Goal: Task Accomplishment & Management: Manage account settings

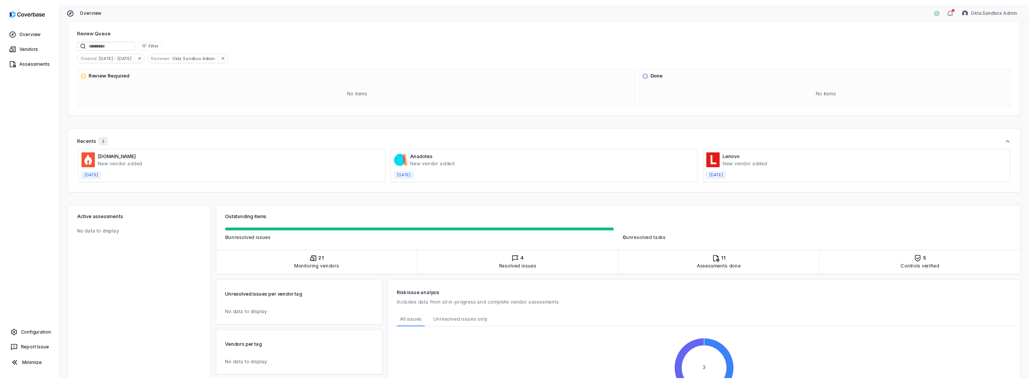
scroll to position [140, 0]
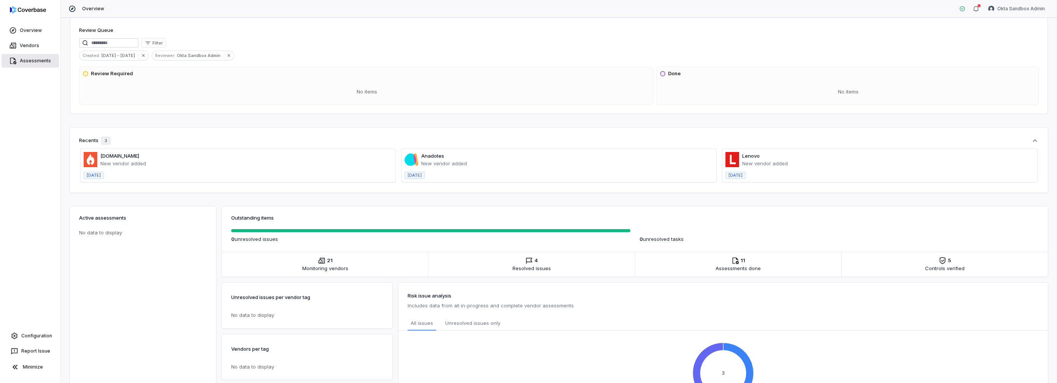
click at [30, 64] on link "Assessments" at bounding box center [30, 61] width 57 height 14
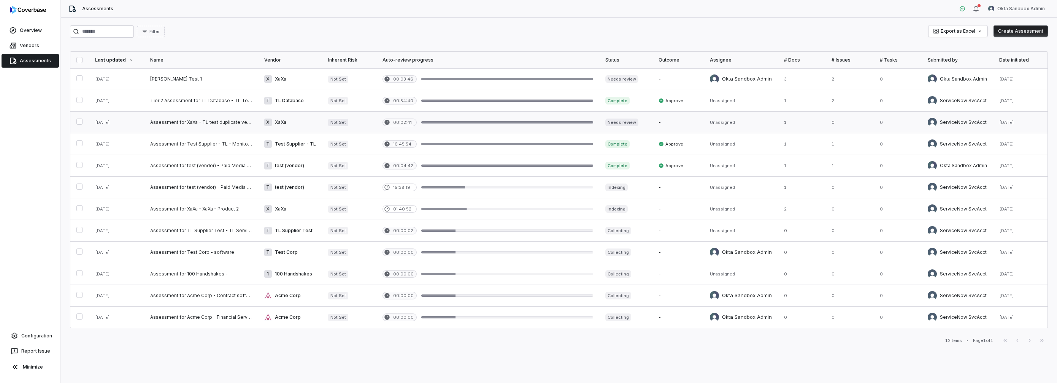
click at [192, 124] on link at bounding box center [201, 122] width 114 height 21
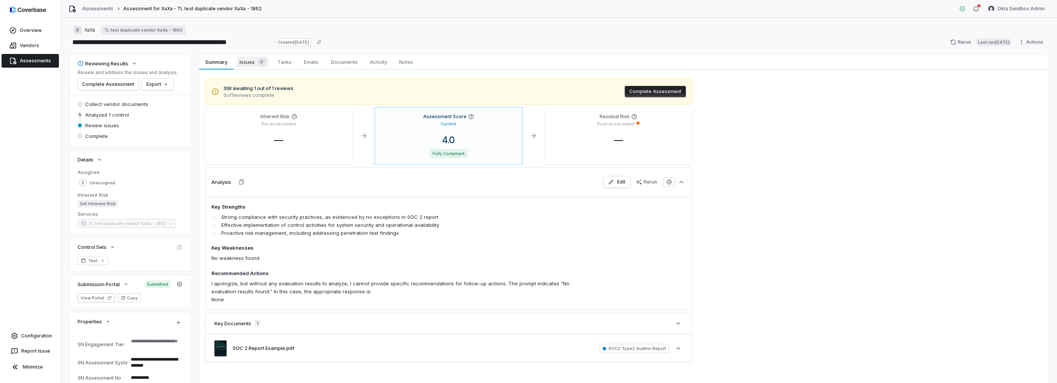
click at [248, 63] on span "Issues 0" at bounding box center [252, 62] width 32 height 11
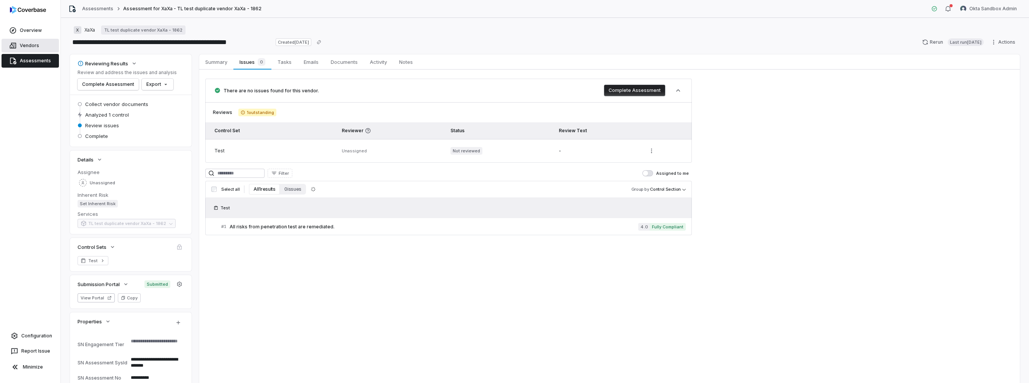
click at [25, 47] on link "Vendors" at bounding box center [30, 46] width 57 height 14
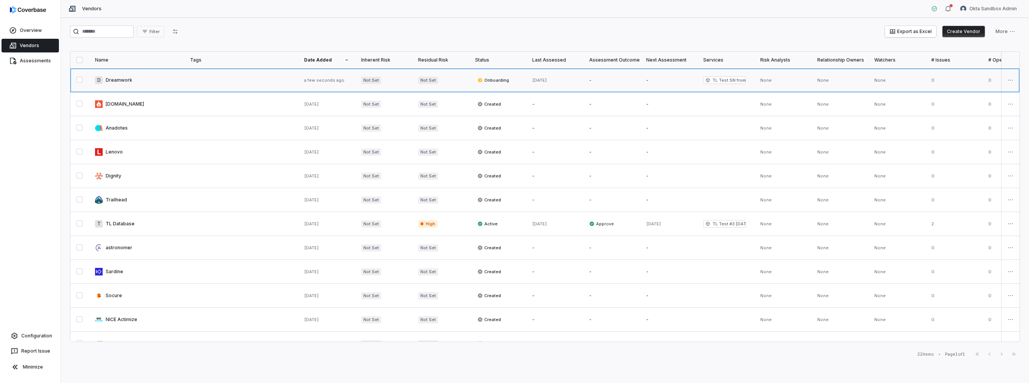
click at [119, 79] on link at bounding box center [136, 80] width 95 height 24
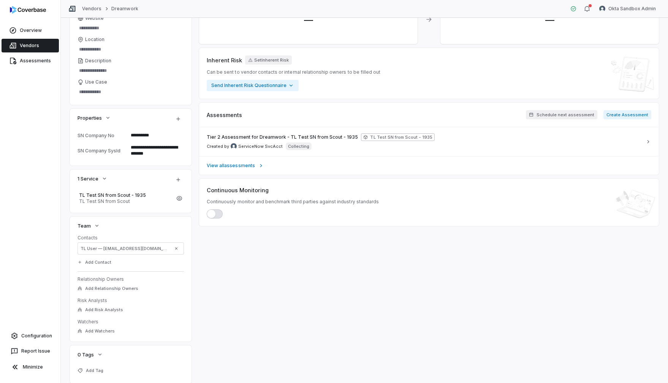
scroll to position [21, 0]
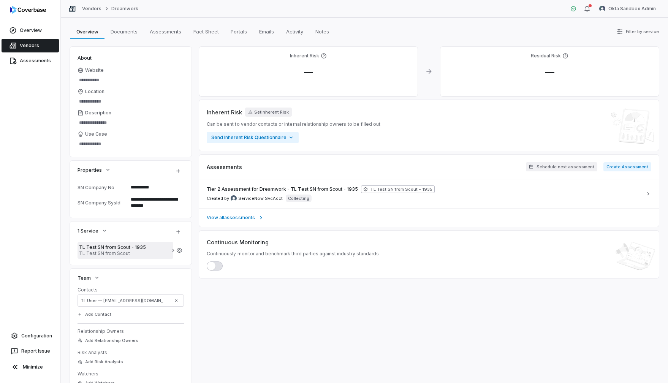
click at [108, 251] on span "TL Test SN from Scout" at bounding box center [125, 254] width 93 height 6
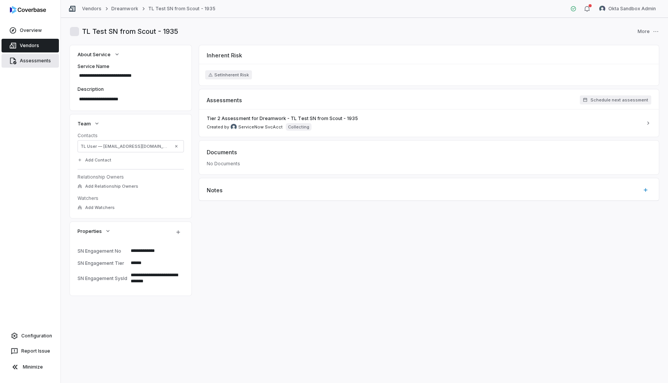
click at [36, 63] on link "Assessments" at bounding box center [30, 61] width 57 height 14
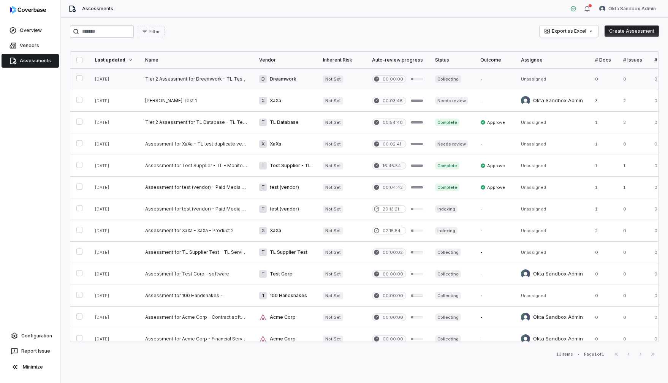
click at [162, 80] on link at bounding box center [196, 78] width 114 height 21
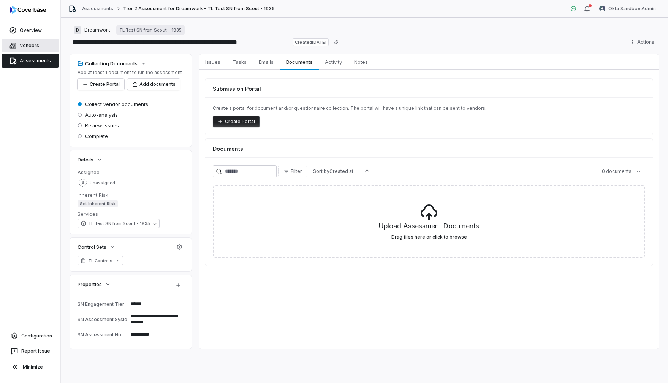
click at [35, 42] on link "Vendors" at bounding box center [30, 46] width 57 height 14
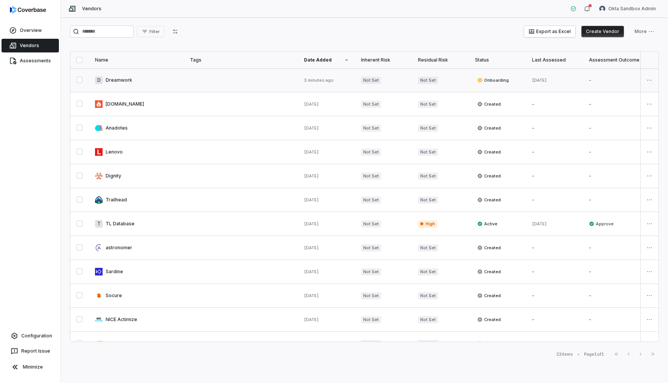
click at [128, 84] on link at bounding box center [136, 80] width 95 height 24
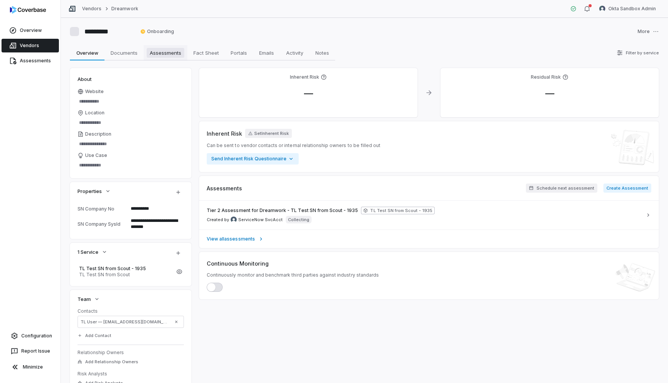
click at [159, 51] on span "Assessments" at bounding box center [166, 53] width 38 height 10
type textarea "*"
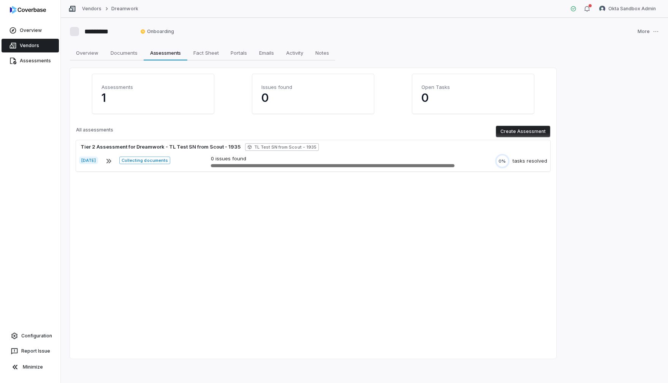
click at [511, 129] on button "Create Assessment" at bounding box center [523, 131] width 54 height 11
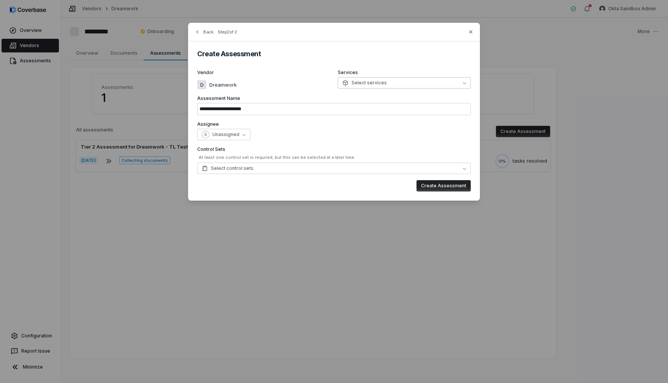
click at [373, 85] on span "Select services" at bounding box center [365, 83] width 44 height 6
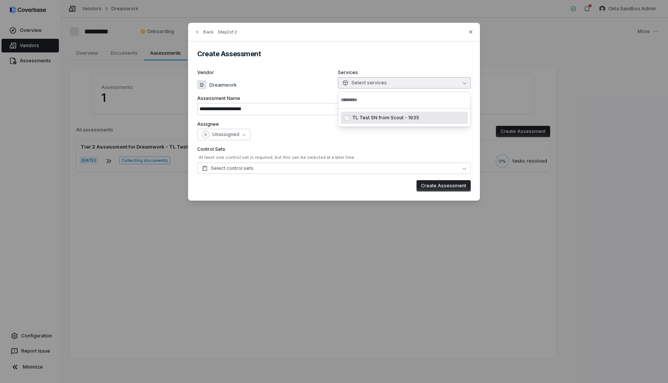
click at [376, 119] on span "TL Test SN from Scout - 1935" at bounding box center [385, 118] width 67 height 6
click at [326, 136] on div "Unassigned" at bounding box center [334, 134] width 274 height 11
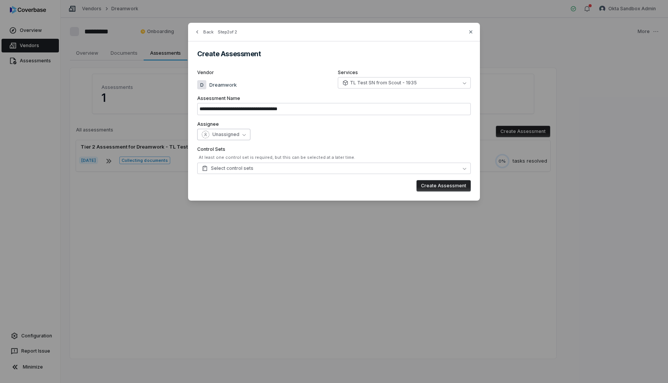
click at [243, 134] on icon "button" at bounding box center [244, 134] width 3 height 3
click at [276, 133] on div "Unassigned" at bounding box center [334, 134] width 274 height 11
click at [262, 167] on button "Select control sets" at bounding box center [334, 168] width 274 height 11
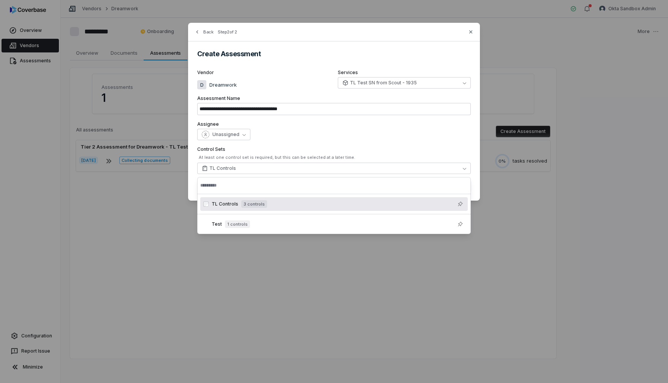
click at [402, 144] on div "**********" at bounding box center [334, 112] width 292 height 178
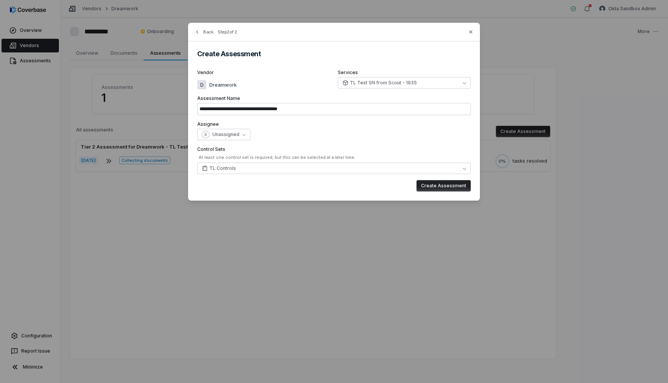
click at [435, 186] on button "Create Assessment" at bounding box center [444, 185] width 54 height 11
type input "**********"
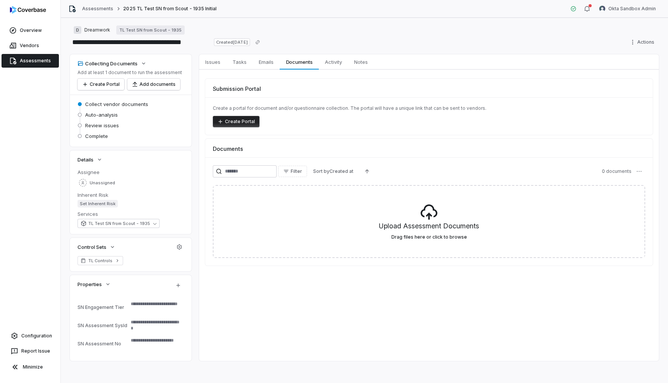
click at [253, 120] on button "Create Portal" at bounding box center [236, 121] width 47 height 11
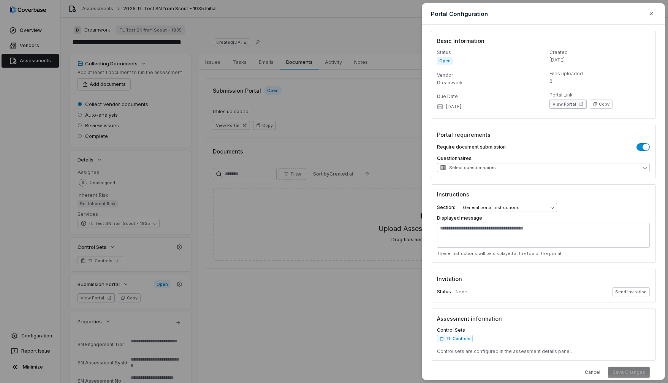
click at [564, 104] on button "View Portal" at bounding box center [568, 104] width 37 height 9
click at [654, 12] on icon "button" at bounding box center [652, 14] width 6 height 6
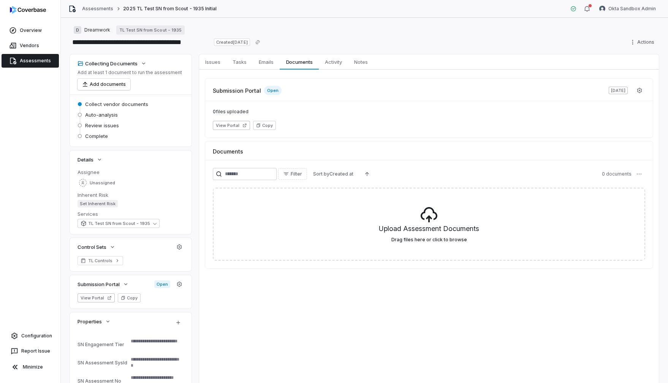
click at [38, 63] on link "Assessments" at bounding box center [30, 61] width 57 height 14
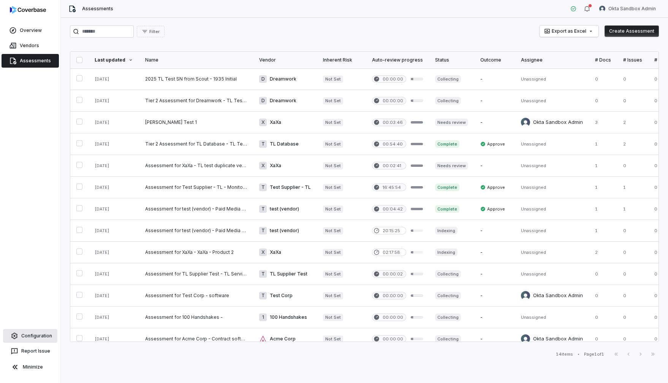
click at [32, 332] on link "Configuration" at bounding box center [30, 336] width 54 height 14
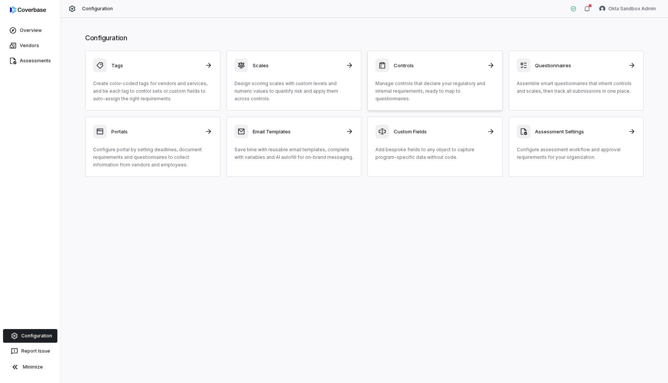
click at [428, 73] on div "Controls Manage controls that declare your regulatory and internal requirements…" at bounding box center [435, 81] width 119 height 44
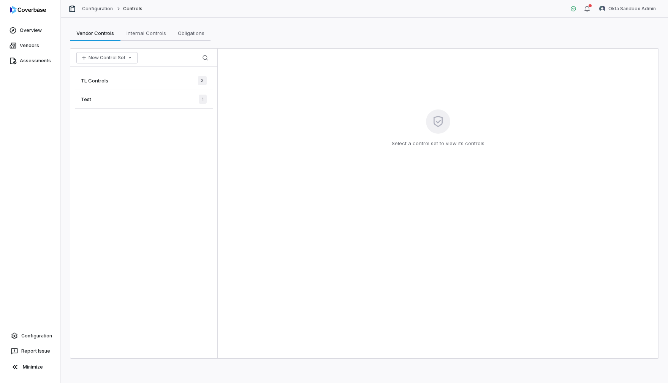
click at [129, 83] on div "TL Controls 3" at bounding box center [144, 80] width 138 height 19
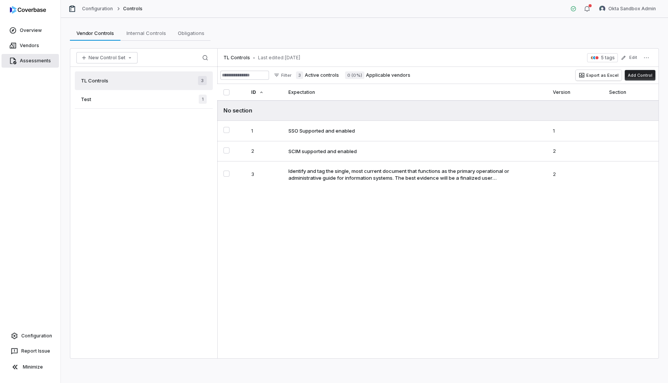
drag, startPoint x: 33, startPoint y: 62, endPoint x: 51, endPoint y: 65, distance: 17.4
click at [33, 62] on link "Assessments" at bounding box center [30, 61] width 57 height 14
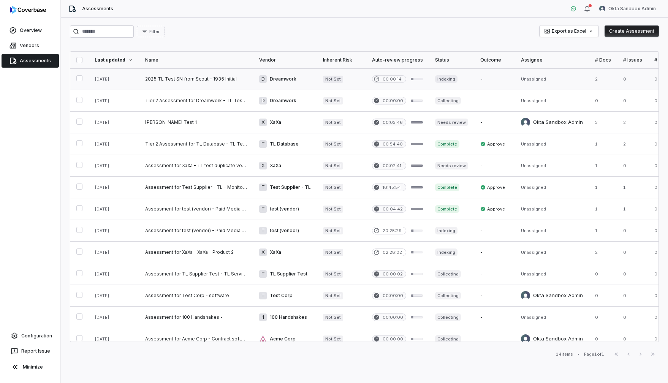
click at [111, 79] on link at bounding box center [114, 78] width 51 height 21
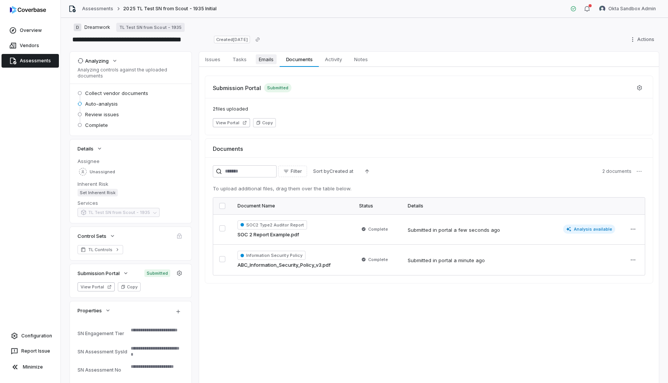
click at [257, 63] on span "Emails" at bounding box center [266, 59] width 21 height 10
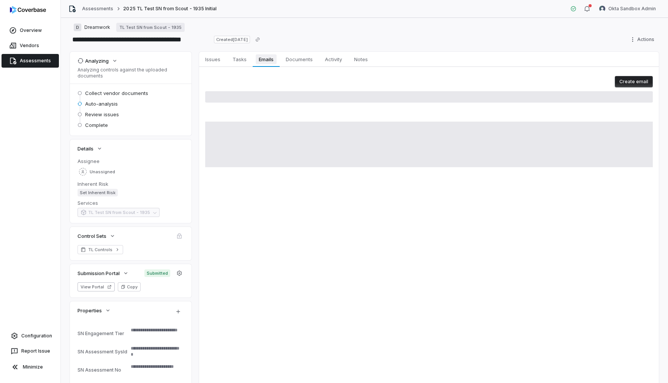
scroll to position [1, 0]
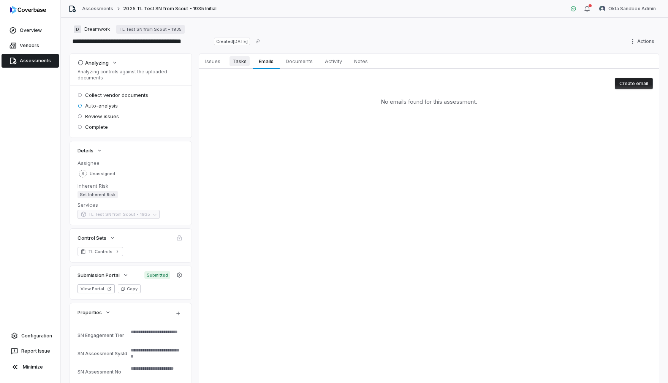
click at [239, 63] on span "Tasks" at bounding box center [240, 61] width 20 height 10
click at [209, 66] on span "Issues" at bounding box center [212, 61] width 21 height 10
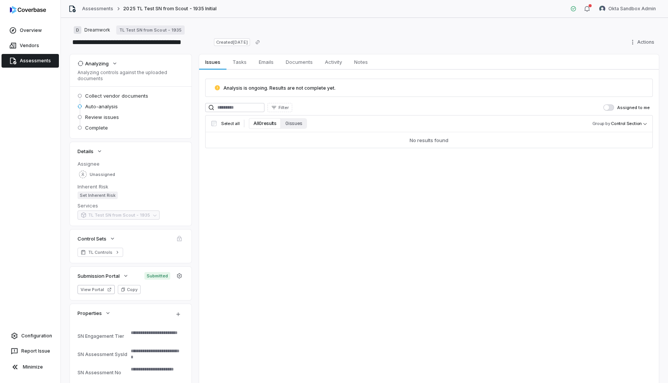
click at [42, 60] on link "Assessments" at bounding box center [30, 61] width 57 height 14
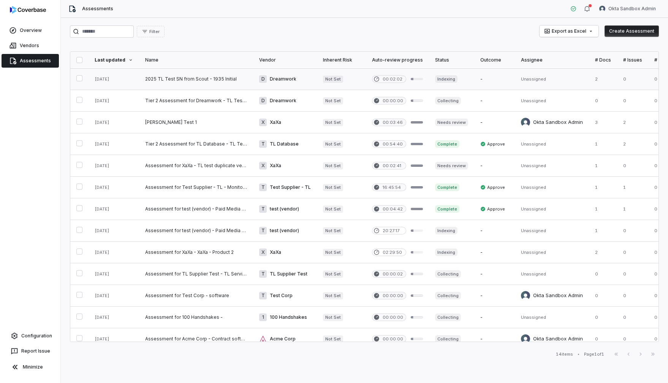
click at [195, 75] on link at bounding box center [196, 78] width 114 height 21
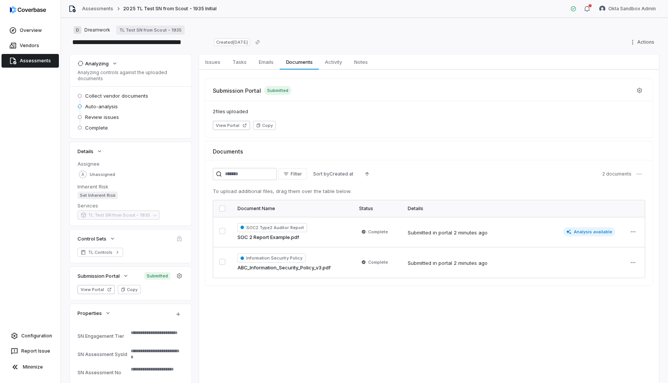
click at [32, 62] on link "Assessments" at bounding box center [30, 61] width 57 height 14
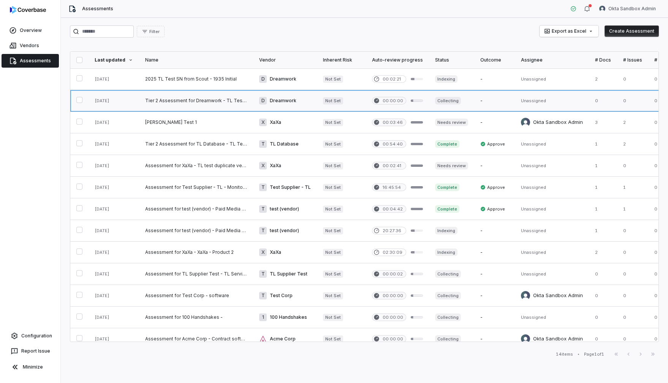
click at [114, 103] on link at bounding box center [114, 100] width 51 height 21
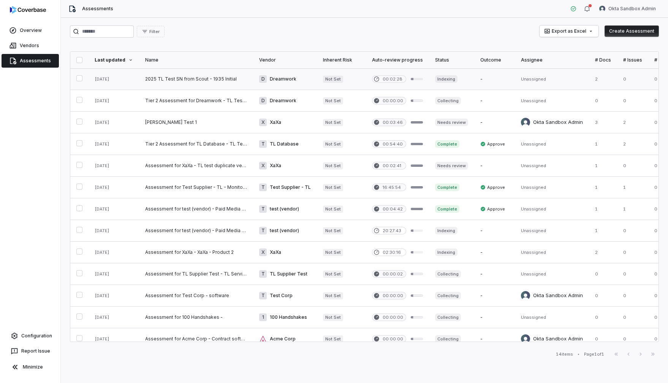
click at [110, 78] on link at bounding box center [114, 78] width 51 height 21
type textarea "*"
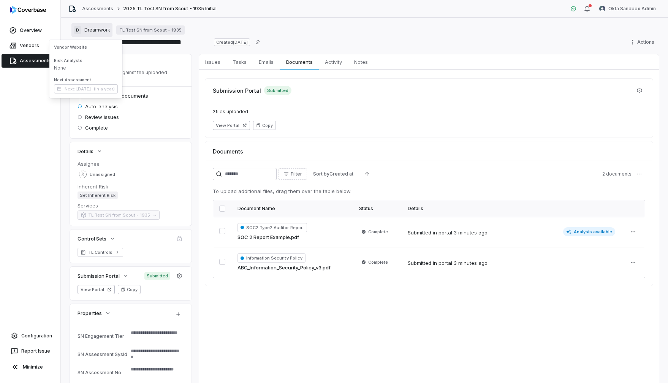
click at [91, 30] on span "Dreamwork" at bounding box center [97, 30] width 26 height 6
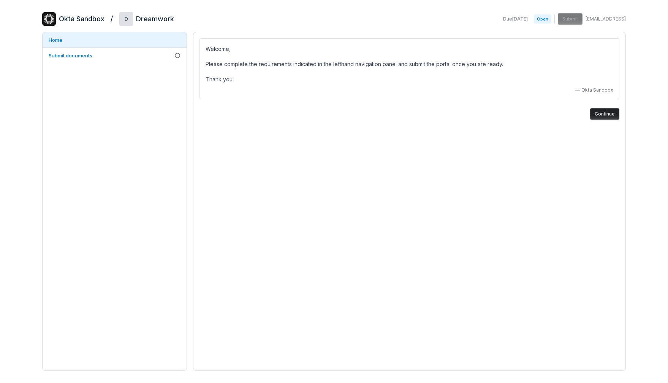
click at [606, 115] on button "Continue" at bounding box center [604, 113] width 29 height 11
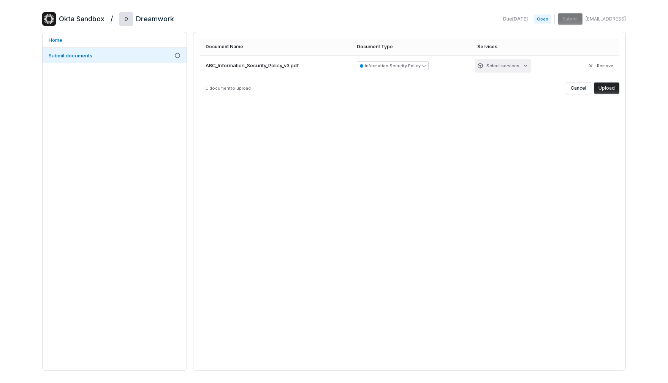
click at [517, 65] on html "Okta Sandbox / D Dreamwork Due Aug 25, 2025 Open Submit okta-sandbox@admin.cove…" at bounding box center [334, 191] width 668 height 383
click at [537, 67] on html "Okta Sandbox / D Dreamwork Due Aug 25, 2025 Open Submit okta-sandbox@admin.cove…" at bounding box center [334, 191] width 668 height 383
click at [604, 89] on button "Upload" at bounding box center [606, 88] width 25 height 11
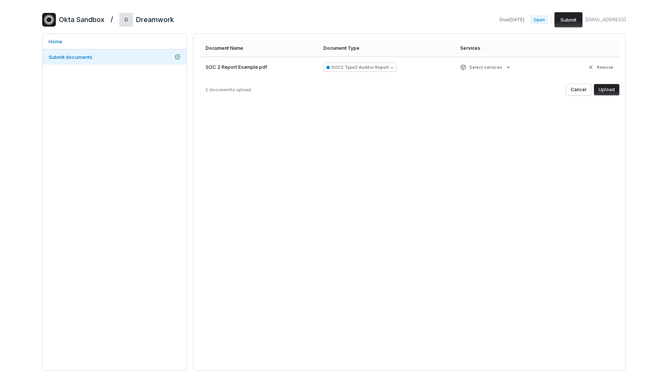
click at [610, 88] on button "Upload" at bounding box center [606, 89] width 25 height 11
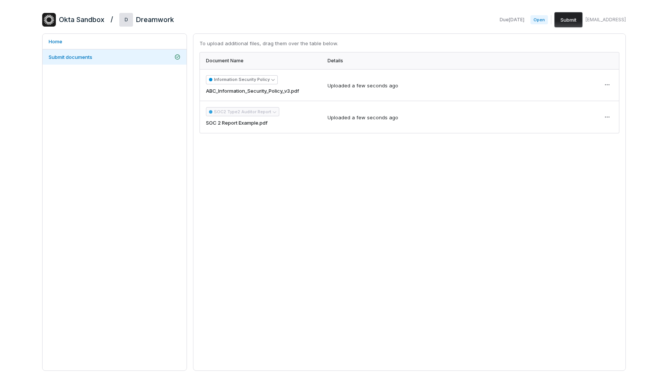
click at [555, 18] on button "Submit" at bounding box center [569, 19] width 28 height 15
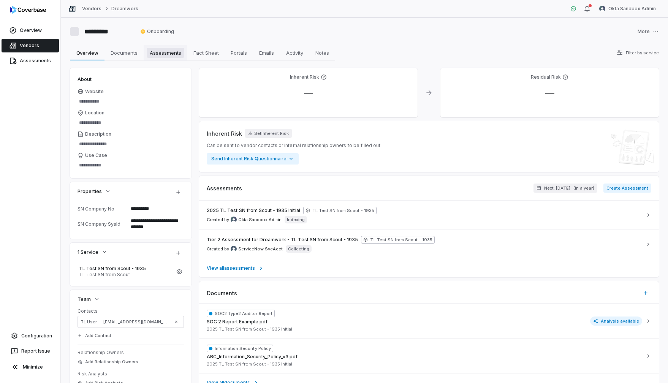
click at [170, 55] on span "Assessments" at bounding box center [166, 53] width 38 height 10
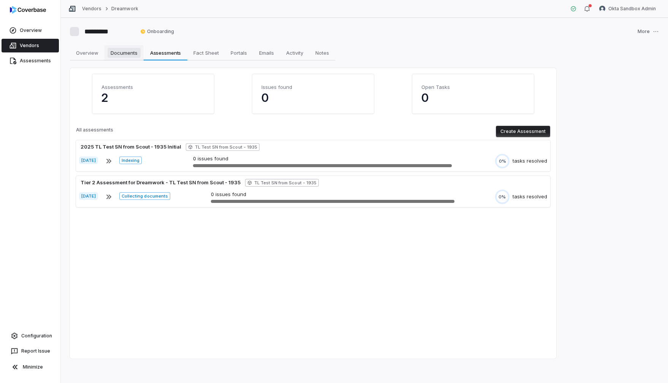
click at [123, 55] on span "Documents" at bounding box center [124, 53] width 33 height 10
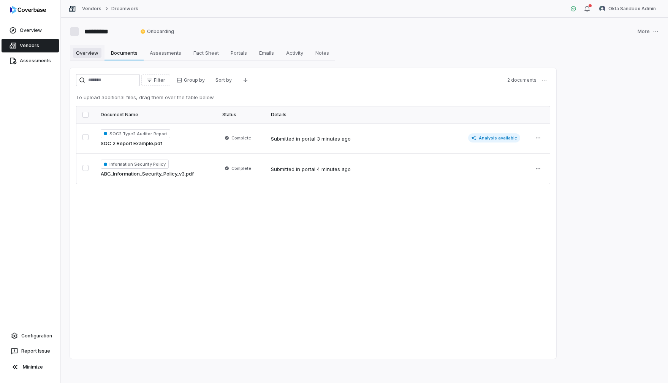
click at [89, 55] on span "Overview" at bounding box center [87, 53] width 29 height 10
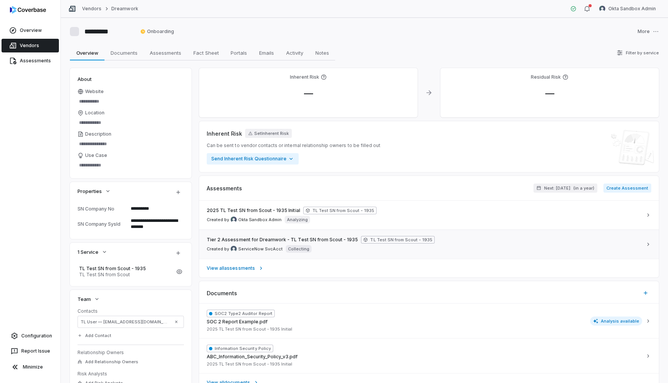
click at [481, 240] on div "Tier 2 Assessment for Dreamwork - TL Test SN from Scout - 1935 TL Test SN from …" at bounding box center [425, 244] width 436 height 17
click at [413, 211] on div "2025 TL Test SN from Scout - 1935 Initial TL Test SN from Scout - 1935 Created …" at bounding box center [425, 215] width 436 height 17
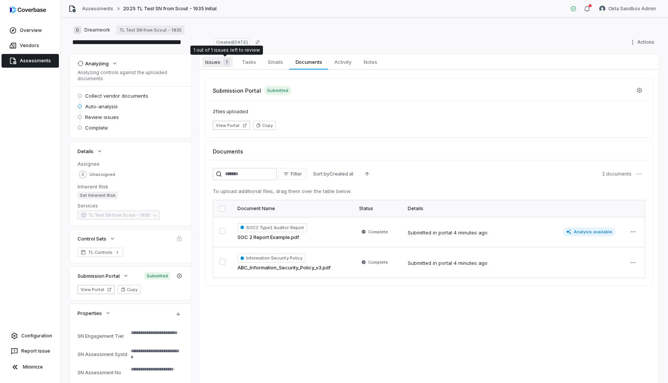
click at [216, 61] on span "Issues 1" at bounding box center [217, 62] width 31 height 11
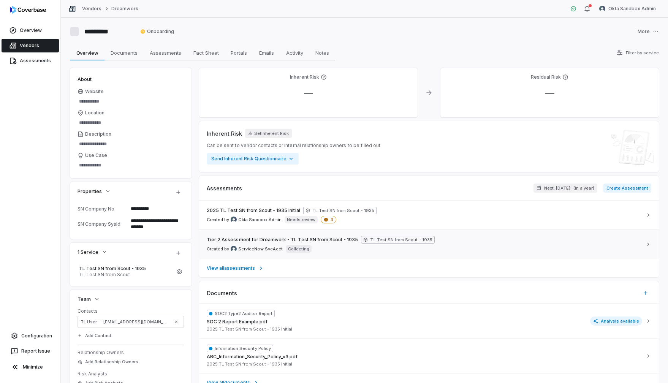
scroll to position [98, 0]
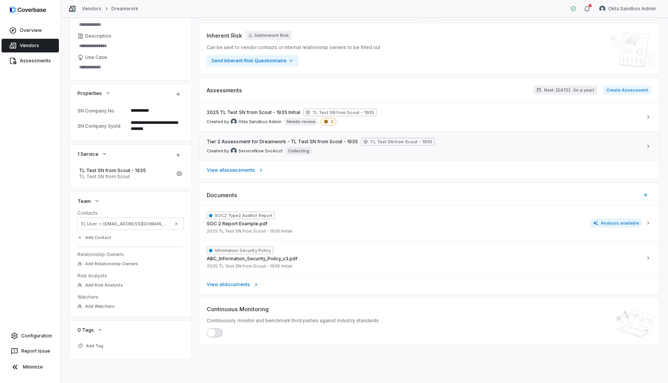
click at [459, 141] on div "Tier 2 Assessment for Dreamwork - TL Test SN from Scout - 1935 TL Test SN from …" at bounding box center [425, 146] width 436 height 17
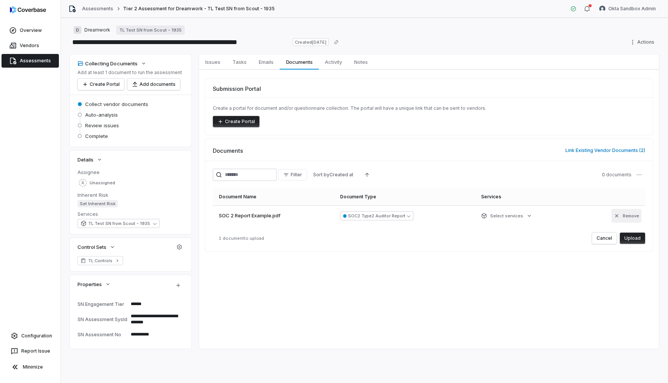
click at [619, 216] on icon "button" at bounding box center [617, 216] width 6 height 6
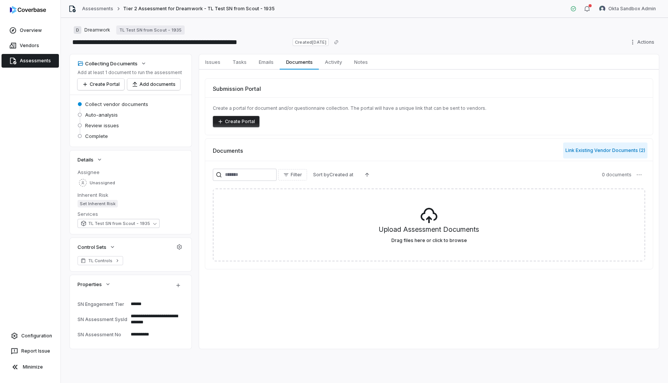
click at [610, 150] on button "Link Existing Vendor Documents ( 2 )" at bounding box center [605, 151] width 84 height 16
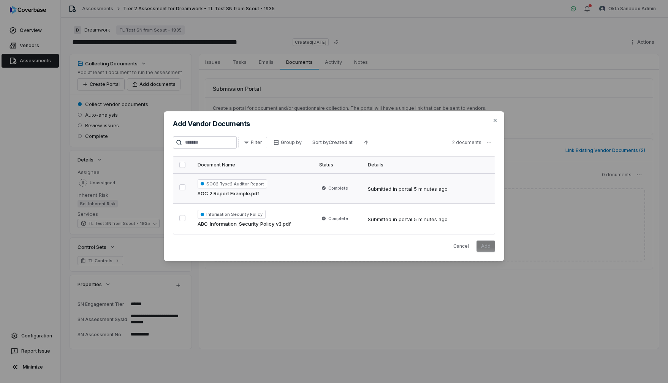
click at [182, 188] on button "button" at bounding box center [182, 187] width 6 height 6
click at [479, 248] on button "Add" at bounding box center [486, 246] width 19 height 11
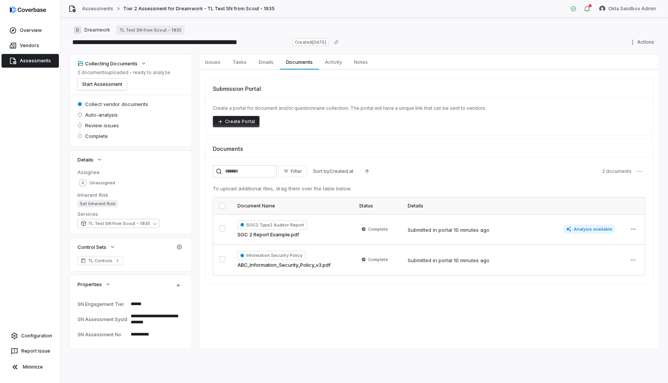
click at [32, 60] on link "Assessments" at bounding box center [30, 61] width 57 height 14
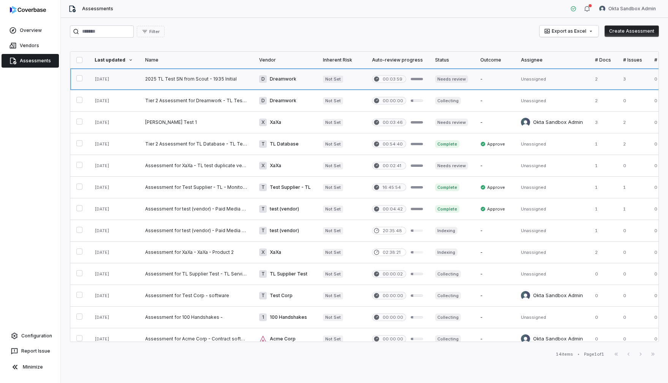
click at [117, 79] on link at bounding box center [114, 78] width 51 height 21
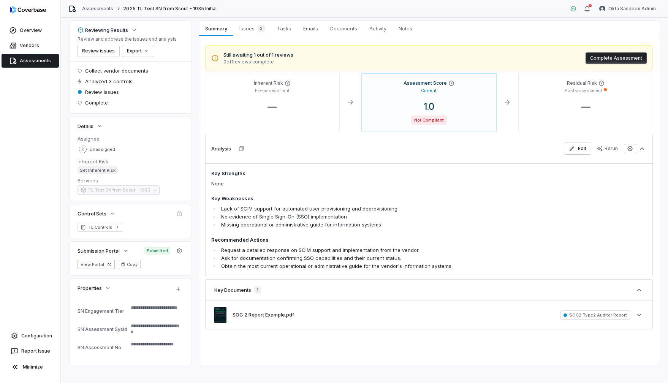
scroll to position [39, 0]
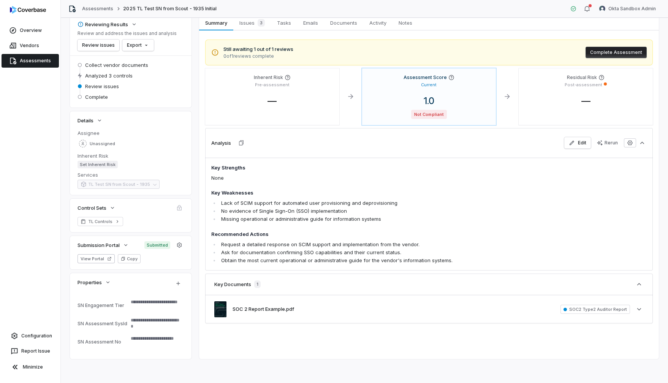
click at [35, 60] on link "Assessments" at bounding box center [30, 61] width 57 height 14
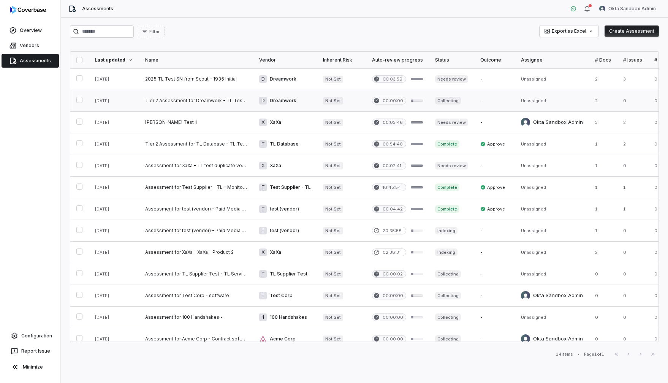
click at [176, 101] on link at bounding box center [196, 100] width 114 height 21
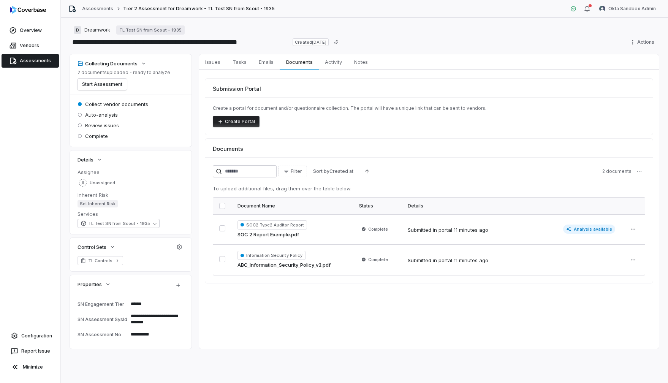
click at [514, 289] on div "Submission Portal Create a portal for document and/or questionnaire collection.…" at bounding box center [429, 181] width 460 height 223
click at [116, 84] on button "Start Assessment" at bounding box center [102, 84] width 49 height 11
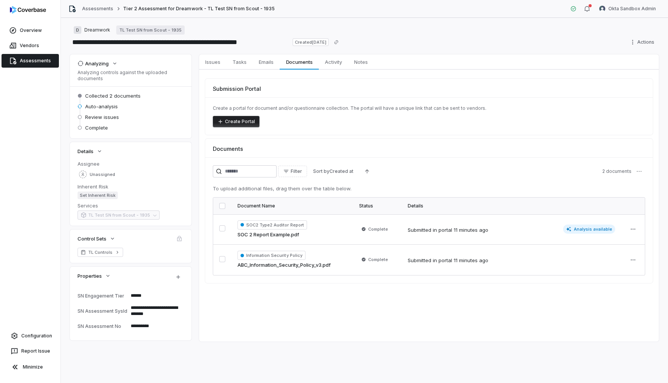
click at [24, 63] on link "Assessments" at bounding box center [30, 61] width 57 height 14
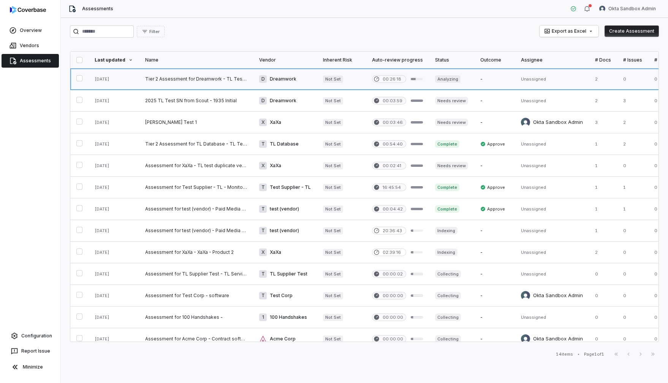
click at [113, 81] on link at bounding box center [114, 78] width 51 height 21
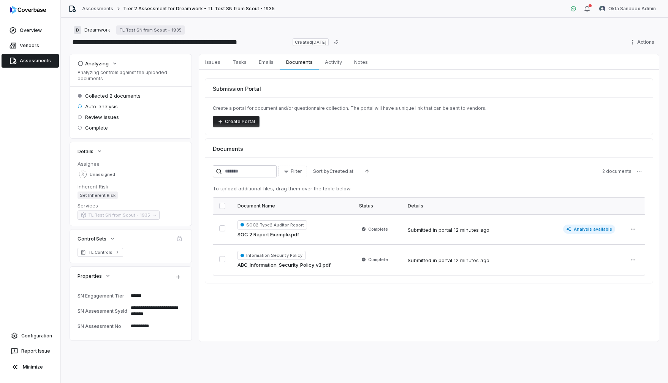
click at [22, 61] on link "Assessments" at bounding box center [30, 61] width 57 height 14
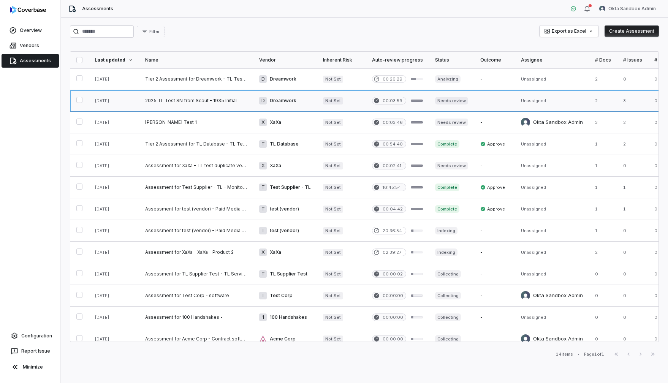
click at [108, 101] on link at bounding box center [114, 100] width 51 height 21
type textarea "*"
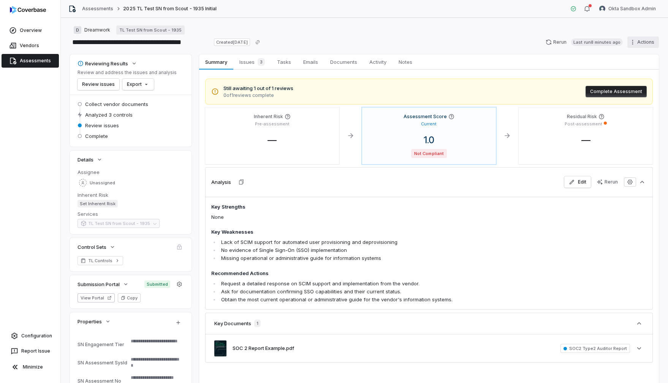
click at [636, 43] on html "**********" at bounding box center [334, 191] width 668 height 383
click at [639, 108] on div "Delete" at bounding box center [634, 108] width 55 height 12
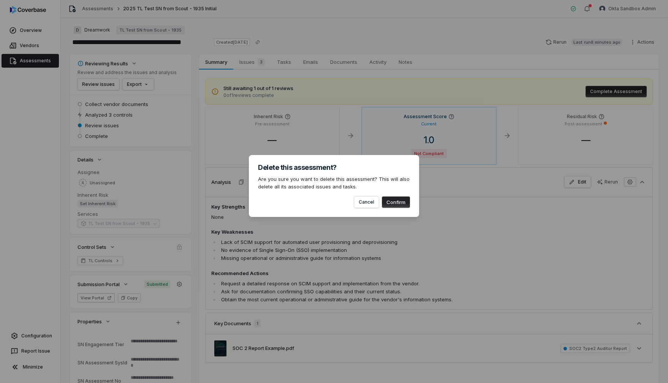
click at [398, 203] on button "Confirm" at bounding box center [396, 202] width 28 height 11
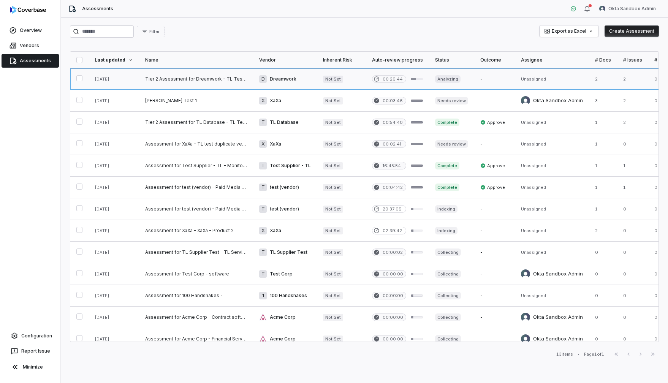
click at [115, 80] on link at bounding box center [114, 78] width 51 height 21
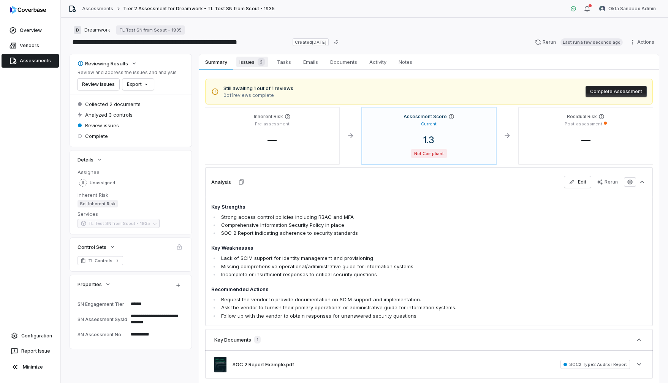
click at [251, 65] on span "Issues 2" at bounding box center [252, 62] width 32 height 11
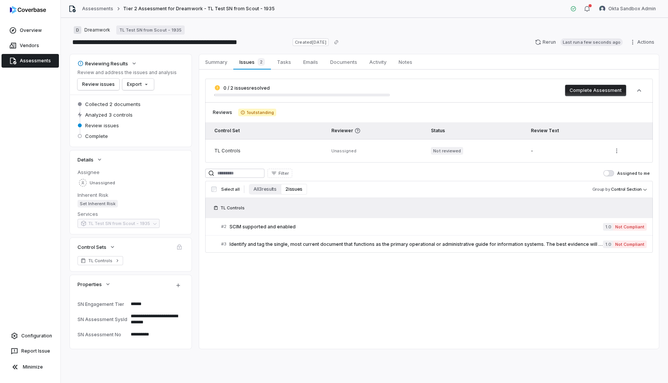
click at [305, 305] on div "Summary Summary Issues 2 Issues 2 Tasks Tasks Emails Emails Documents Documents…" at bounding box center [429, 201] width 460 height 295
click at [249, 62] on span "Issues 2" at bounding box center [251, 62] width 31 height 11
click at [573, 227] on span "SCIM supported and enabled" at bounding box center [417, 227] width 374 height 6
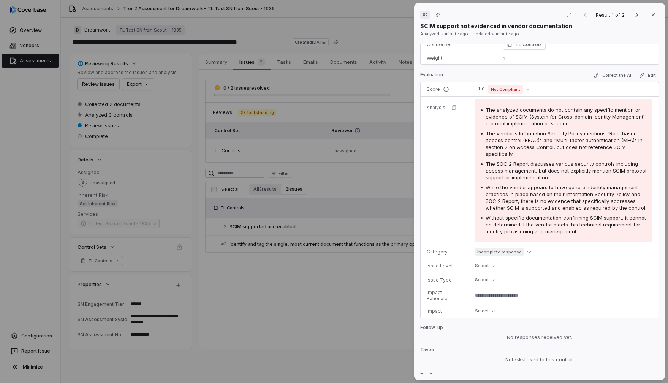
scroll to position [106, 0]
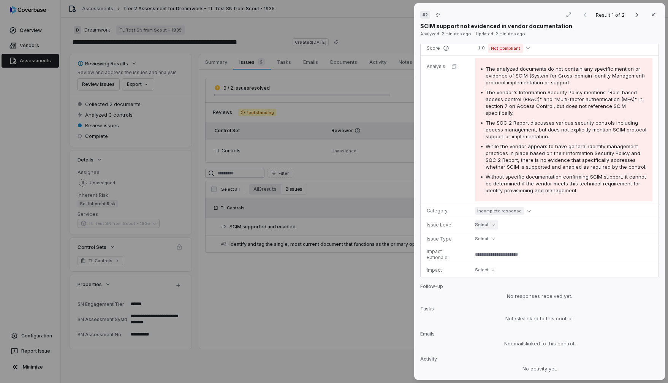
click at [492, 224] on icon "button" at bounding box center [493, 224] width 3 height 3
click at [514, 263] on div "Application" at bounding box center [514, 259] width 73 height 12
click at [488, 243] on button "Select" at bounding box center [486, 239] width 23 height 9
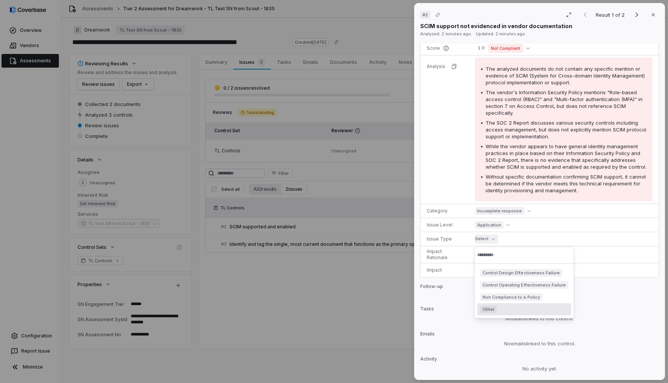
click at [534, 310] on div "Other" at bounding box center [525, 310] width 88 height 8
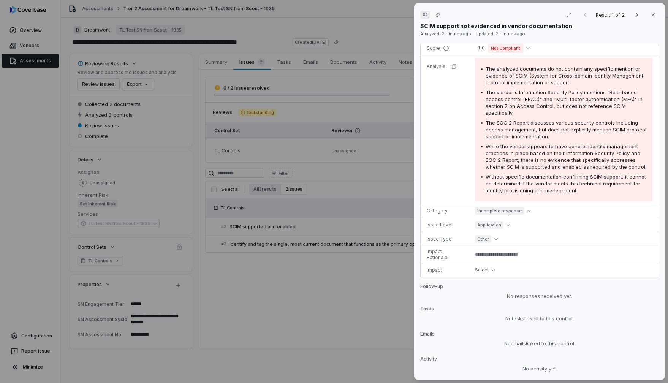
click at [506, 255] on textarea at bounding box center [561, 254] width 178 height 11
type textarea "*"
type textarea "**"
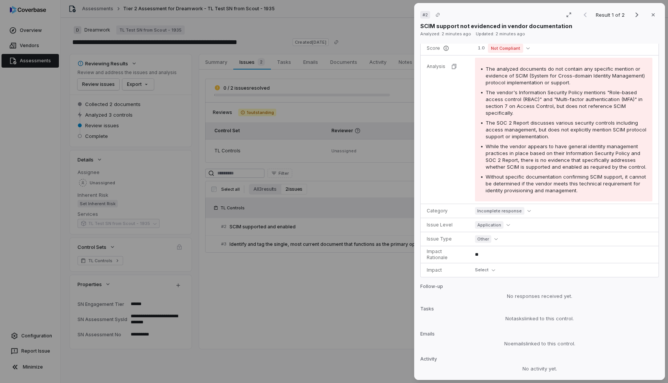
type textarea "*"
type textarea "***"
type textarea "*"
type textarea "****"
type textarea "*"
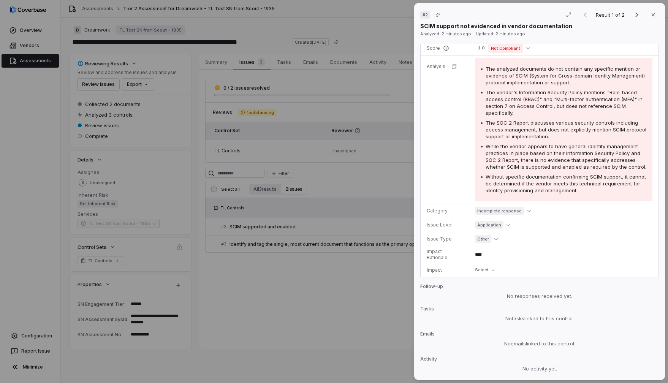
type textarea "****"
type textarea "*"
type textarea "******"
type textarea "*"
type textarea "*******"
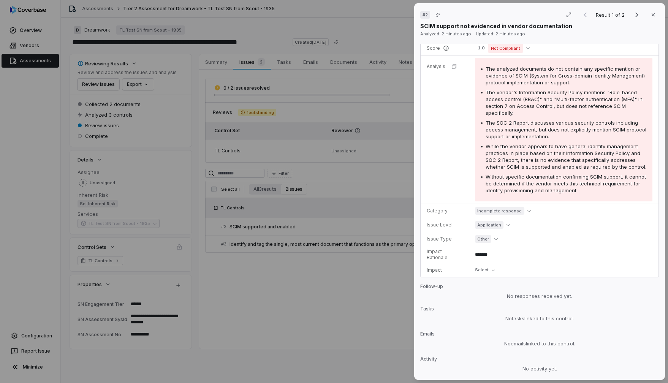
type textarea "*"
type textarea "********"
type textarea "*"
type textarea "*********"
type textarea "*"
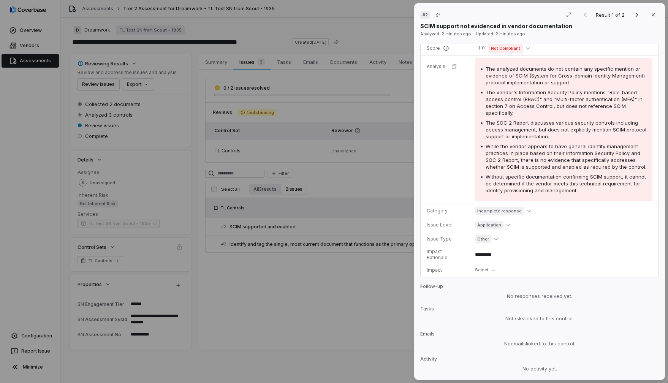
type textarea "**********"
type textarea "*"
type textarea "**********"
type textarea "*"
type textarea "**********"
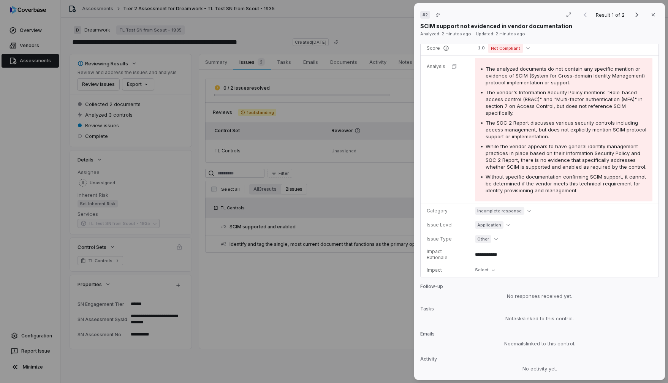
type textarea "*"
type textarea "**********"
drag, startPoint x: 484, startPoint y: 255, endPoint x: 494, endPoint y: 257, distance: 9.7
click at [484, 255] on textarea "**********" at bounding box center [561, 254] width 178 height 11
type textarea "*"
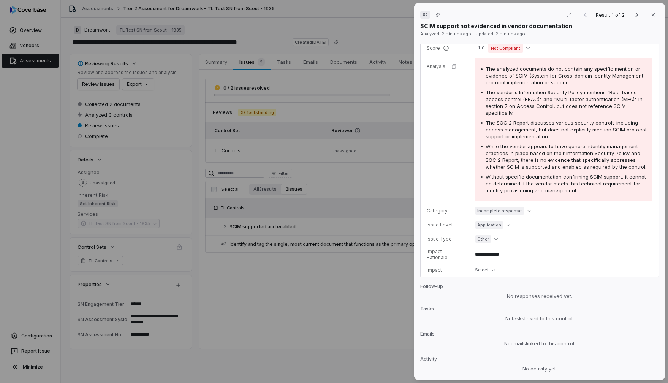
type textarea "**********"
type textarea "*"
type textarea "**********"
type textarea "*"
type textarea "**********"
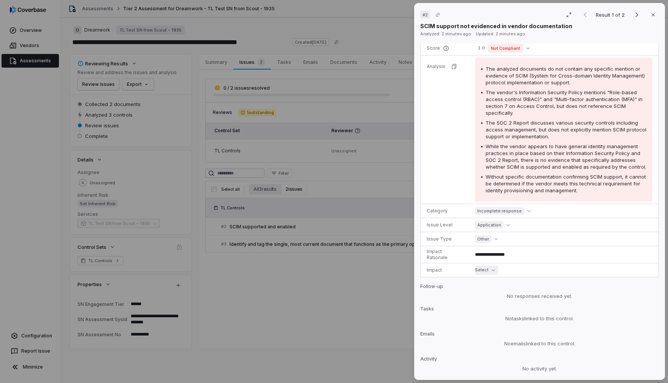
scroll to position [107, 0]
click at [489, 268] on button "Select" at bounding box center [486, 269] width 23 height 9
drag, startPoint x: 501, startPoint y: 306, endPoint x: 524, endPoint y: 308, distance: 23.3
click at [501, 306] on div "Critical" at bounding box center [514, 303] width 67 height 8
click at [495, 270] on button "Critical" at bounding box center [489, 269] width 29 height 9
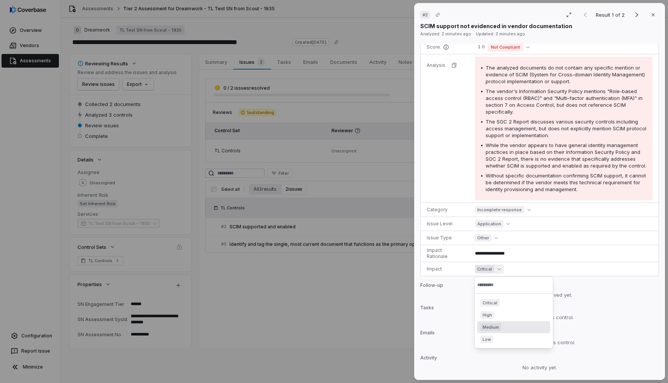
click at [531, 329] on div "Medium" at bounding box center [514, 328] width 67 height 8
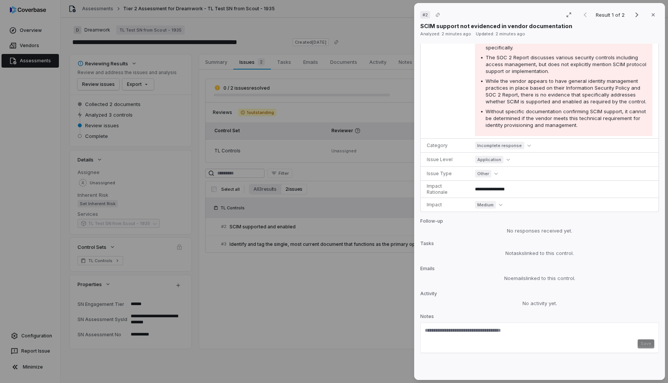
type textarea "*"
drag, startPoint x: 648, startPoint y: 343, endPoint x: 641, endPoint y: 343, distance: 6.1
click at [647, 343] on div "Save" at bounding box center [540, 344] width 230 height 9
type textarea "*"
type textarea "****"
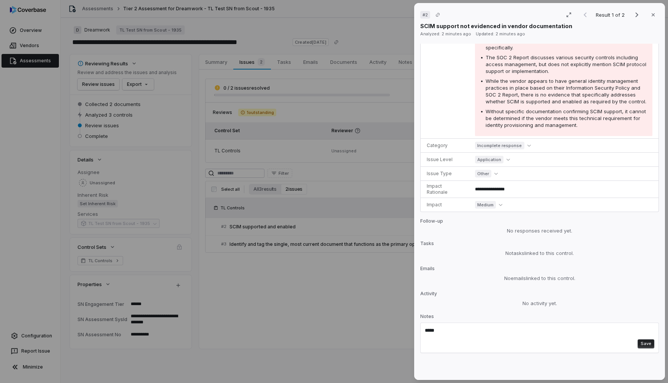
type textarea "*"
type textarea "**********"
click at [646, 345] on button "Save" at bounding box center [646, 344] width 17 height 9
click at [652, 14] on icon "button" at bounding box center [654, 15] width 6 height 6
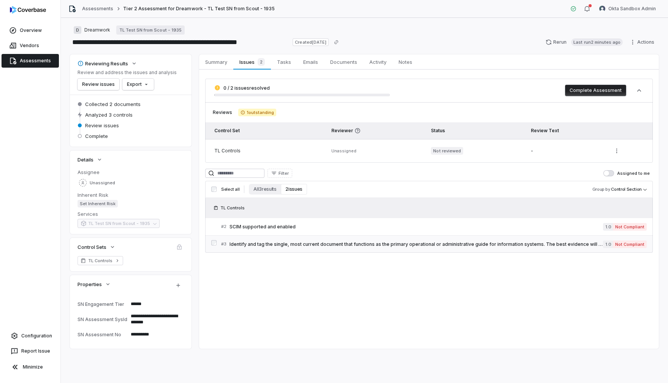
click at [463, 240] on div "# 3 Identify and tag the single, most current document that functions as the pr…" at bounding box center [412, 244] width 382 height 8
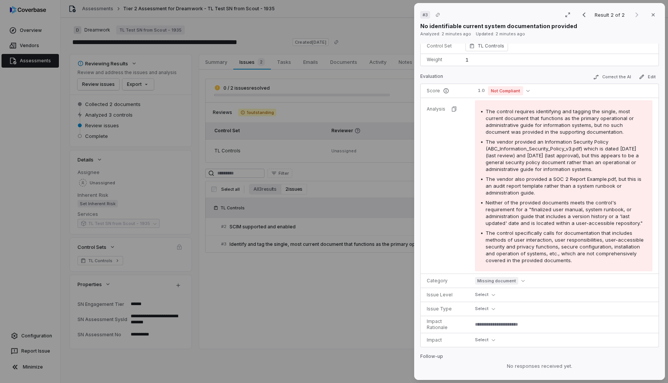
scroll to position [191, 0]
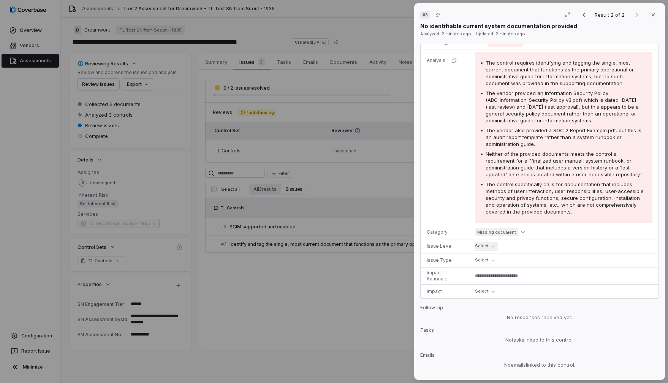
click at [492, 244] on icon "button" at bounding box center [493, 245] width 3 height 3
click at [529, 275] on div "Application" at bounding box center [514, 273] width 67 height 8
click at [492, 259] on icon "button" at bounding box center [493, 260] width 3 height 3
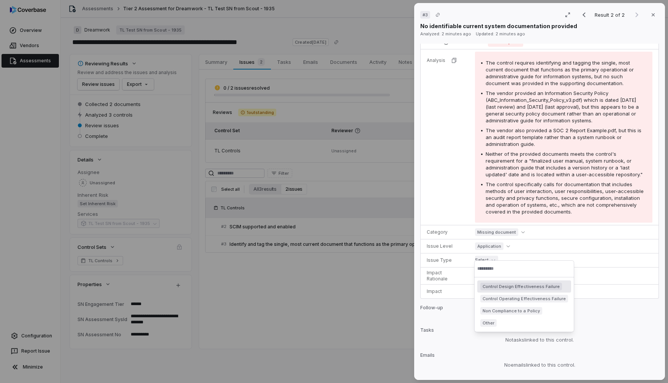
click at [552, 289] on span "Control Design Effectiveness Failure" at bounding box center [522, 287] width 82 height 8
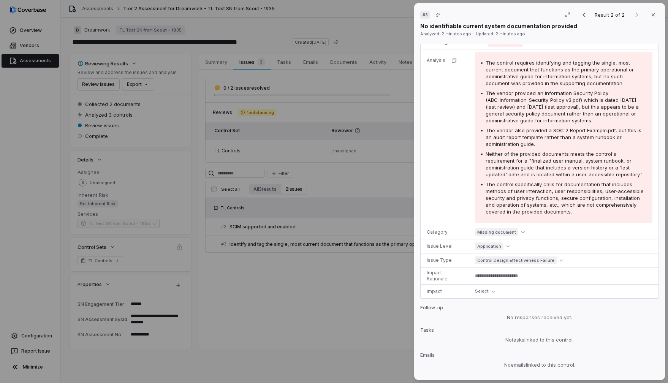
click at [490, 271] on textarea at bounding box center [561, 276] width 178 height 11
type textarea "*"
type textarea "**"
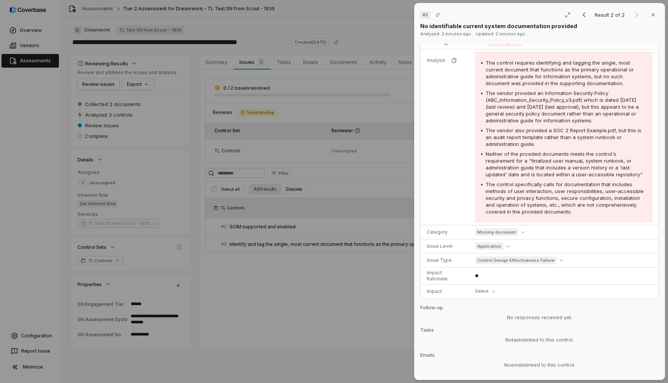
type textarea "*"
type textarea "***"
type textarea "*"
type textarea "*****"
type textarea "*"
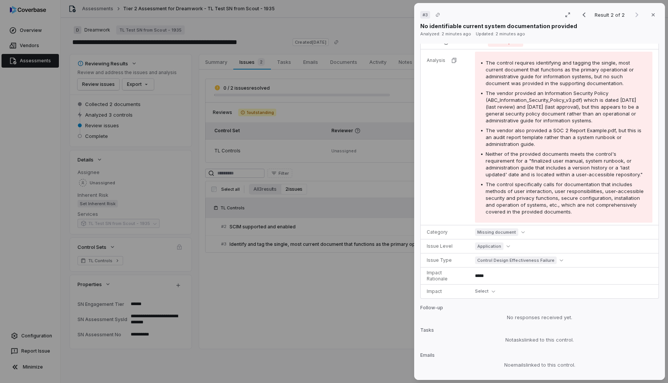
type textarea "******"
type textarea "*"
type textarea "*******"
type textarea "*"
type textarea "*******"
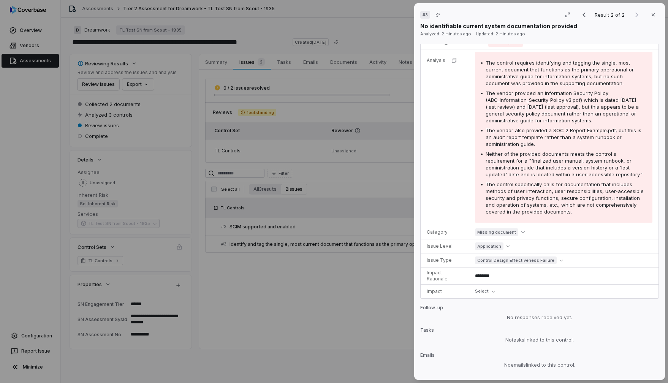
type textarea "*"
type textarea "*********"
type textarea "*"
type textarea "**********"
type textarea "*"
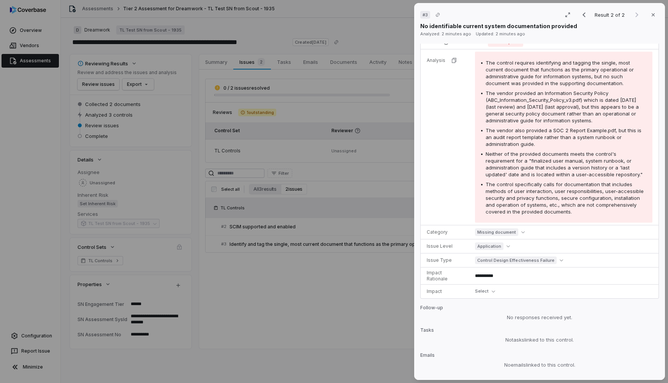
type textarea "**********"
type textarea "*"
type textarea "**********"
type textarea "*"
type textarea "**********"
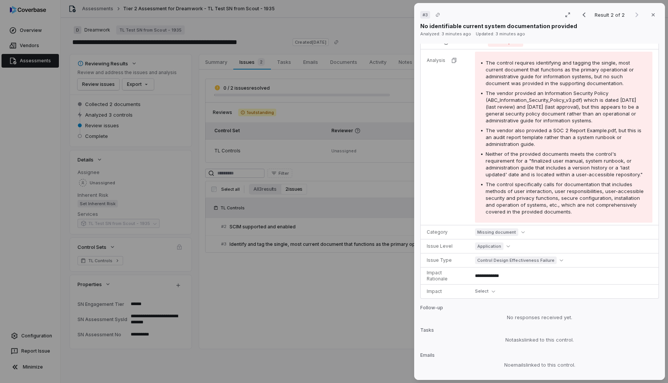
type textarea "*"
type textarea "**********"
type textarea "*"
type textarea "**********"
click at [493, 291] on icon "button" at bounding box center [493, 292] width 3 height 2
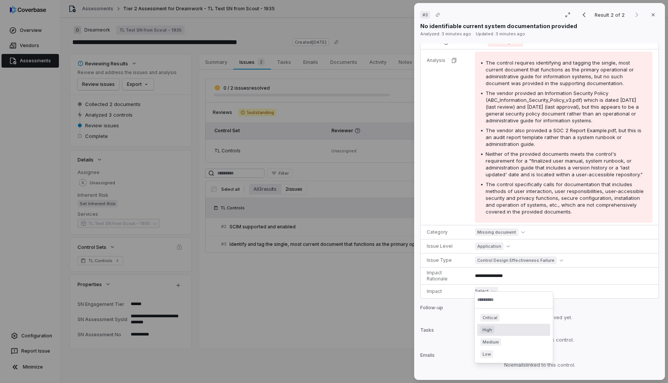
click at [510, 332] on div "High" at bounding box center [514, 330] width 67 height 8
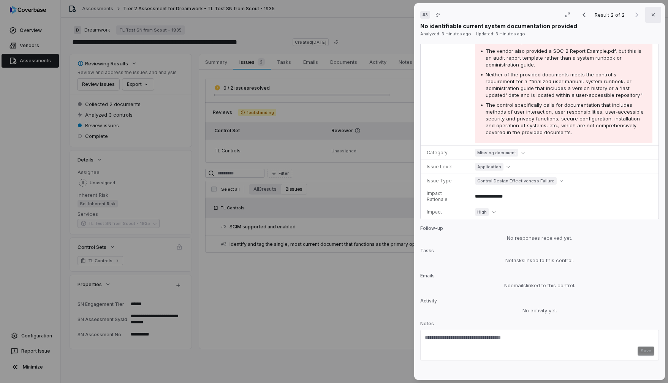
click at [655, 13] on icon "button" at bounding box center [654, 15] width 6 height 6
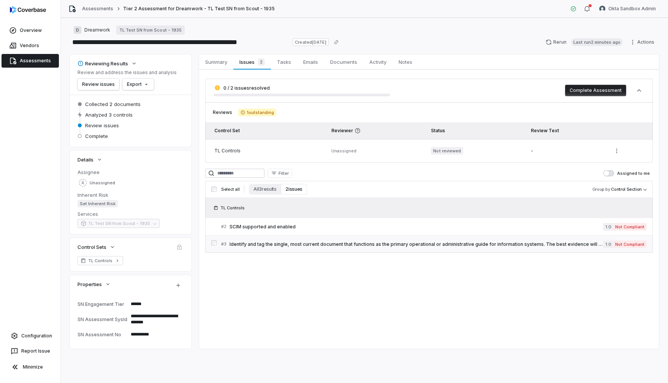
click at [353, 244] on span "Identify and tag the single, most current document that functions as the primar…" at bounding box center [417, 244] width 374 height 6
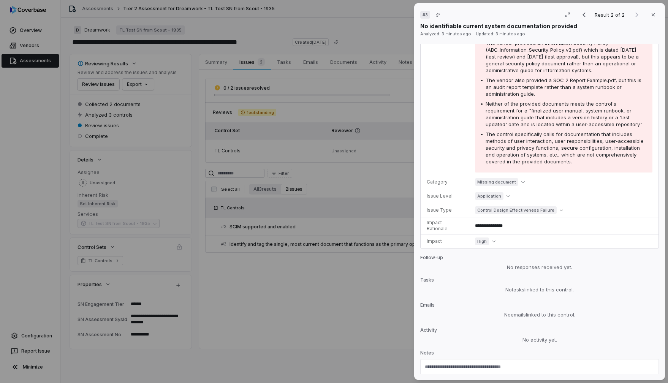
scroll to position [270, 0]
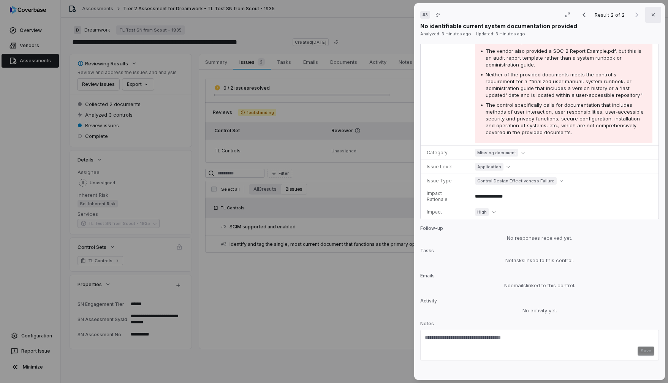
click at [656, 15] on icon "button" at bounding box center [654, 15] width 6 height 6
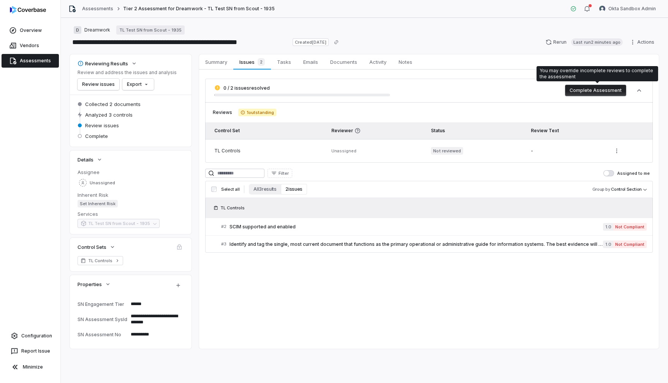
click at [586, 90] on button "Complete Assessment" at bounding box center [595, 90] width 61 height 11
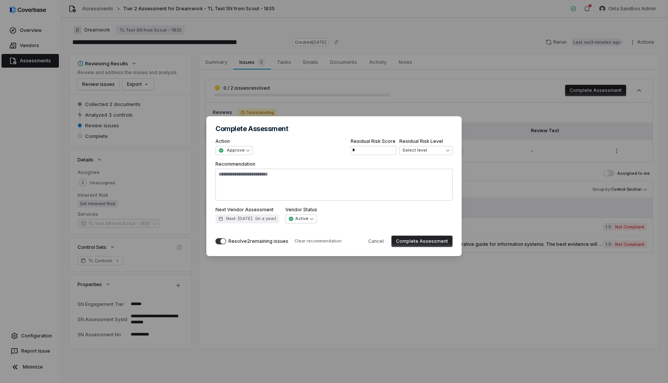
click at [219, 242] on button "Resolve 2 remaining issues" at bounding box center [221, 241] width 11 height 6
click at [423, 245] on button "Complete Assessment" at bounding box center [422, 241] width 61 height 11
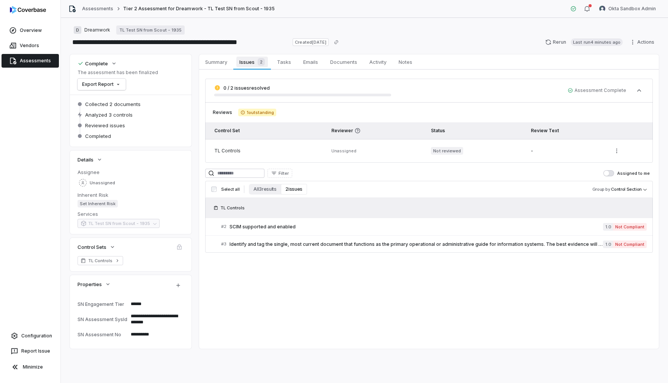
click at [244, 65] on span "Issues 2" at bounding box center [251, 62] width 31 height 11
click at [236, 226] on span "SCIM supported and enabled" at bounding box center [417, 227] width 374 height 6
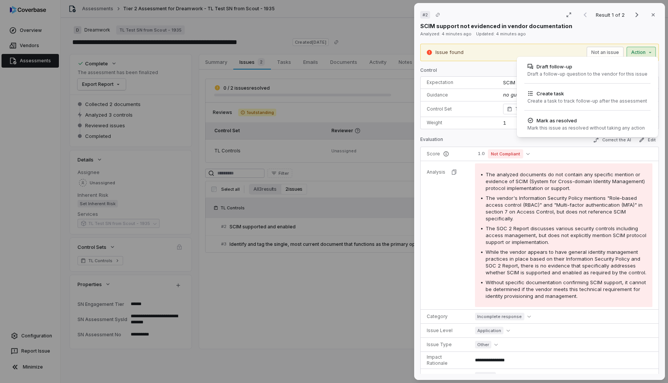
click at [647, 52] on div "**********" at bounding box center [334, 191] width 668 height 383
click at [333, 279] on div "**********" at bounding box center [334, 191] width 668 height 383
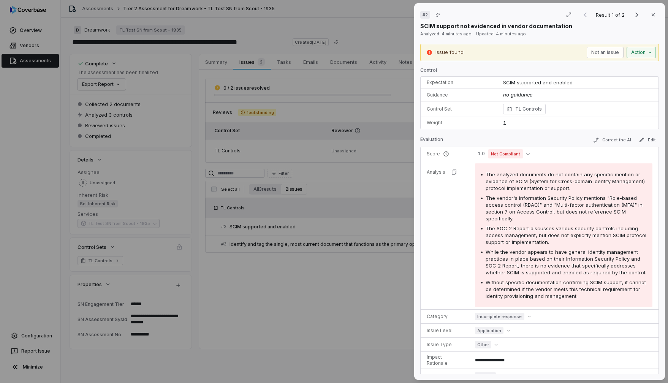
click at [339, 276] on div "# 2 Result 1 of 2 Close SCIM support not evidenced in vendor documentation Anal…" at bounding box center [334, 191] width 668 height 383
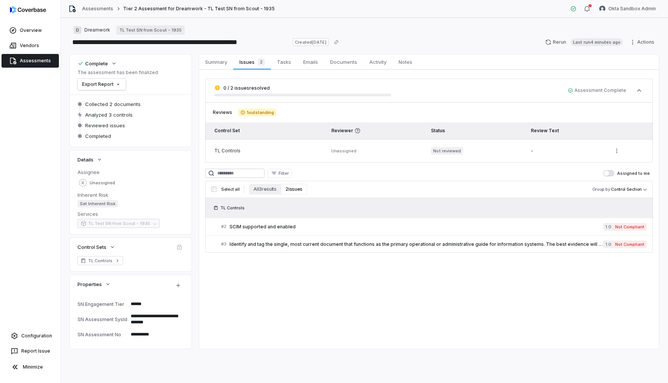
click at [590, 92] on span "Assessment Complete" at bounding box center [597, 90] width 59 height 6
click at [116, 63] on icon "button" at bounding box center [114, 63] width 6 height 6
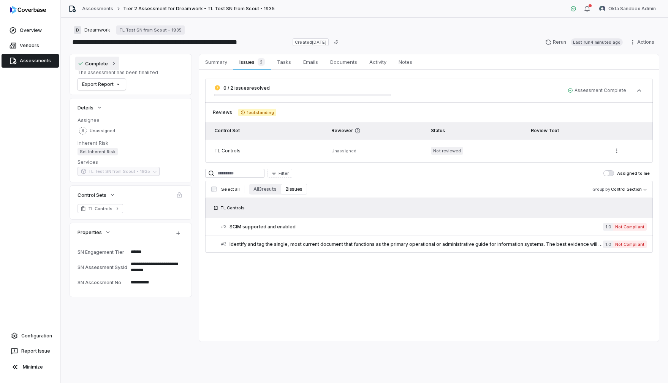
click at [116, 63] on icon "button" at bounding box center [114, 63] width 6 height 6
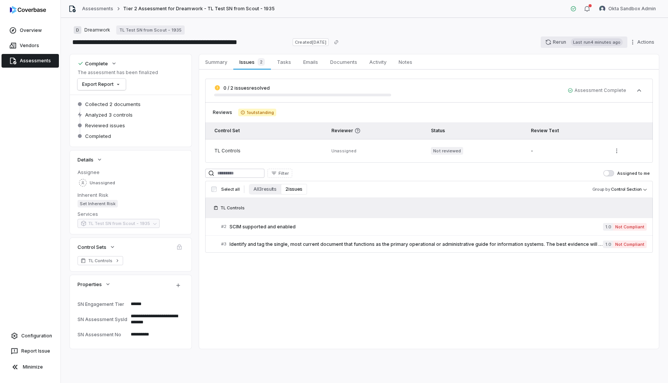
click at [559, 43] on button "Rerun Last run 4 minutes ago" at bounding box center [584, 42] width 87 height 11
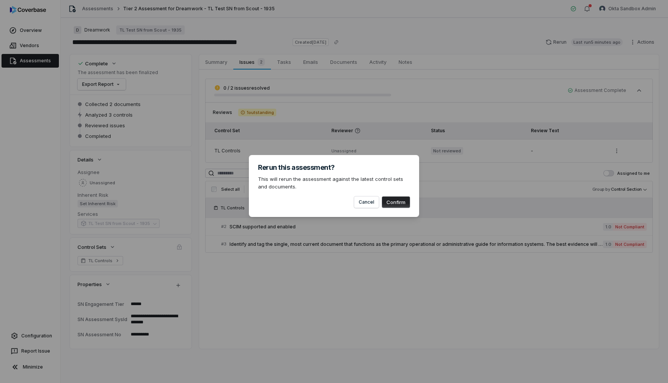
click at [402, 205] on button "Confirm" at bounding box center [396, 202] width 28 height 11
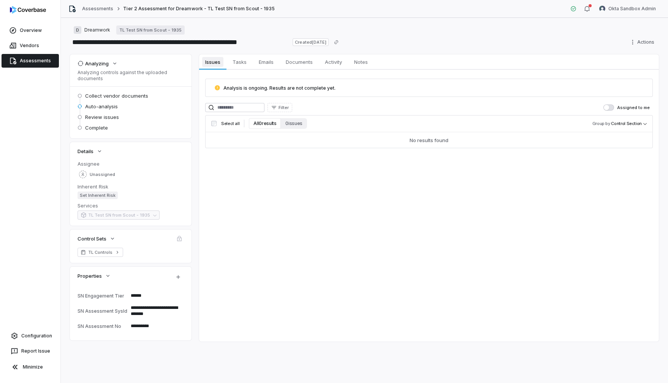
click at [217, 63] on span "Issues" at bounding box center [212, 62] width 21 height 10
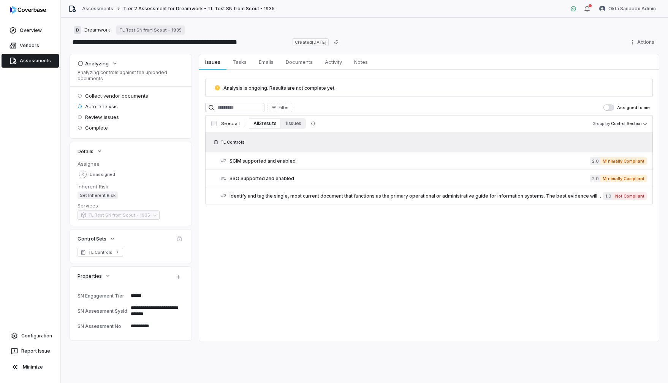
type textarea "*"
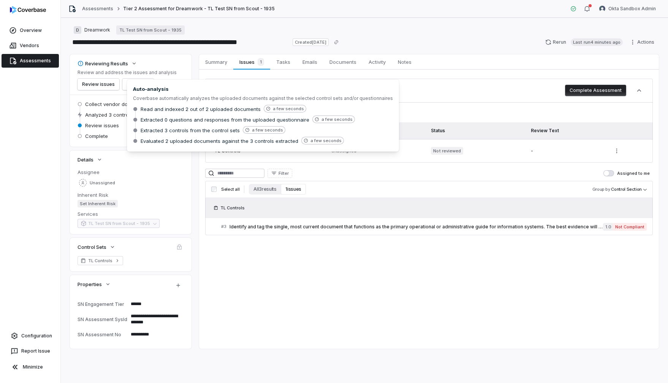
click at [111, 116] on span "Analyzed 3 controls" at bounding box center [109, 114] width 48 height 7
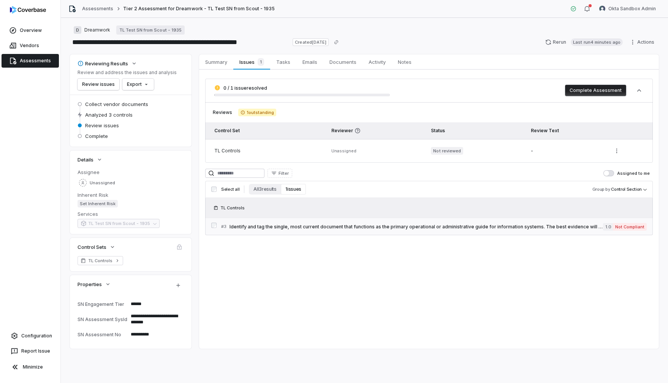
click at [347, 231] on link "# 3 Identify and tag the single, most current document that functions as the pr…" at bounding box center [434, 226] width 426 height 17
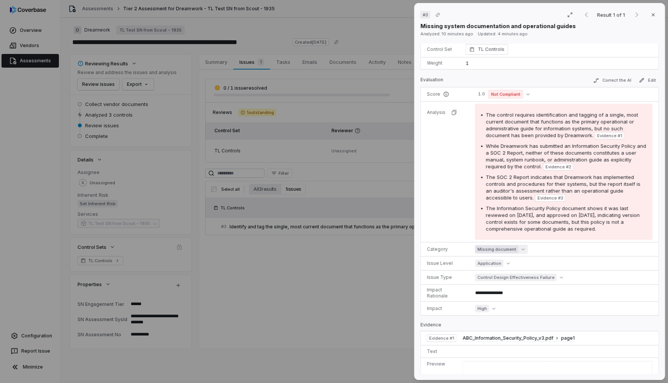
scroll to position [138, 0]
click at [653, 14] on icon "button" at bounding box center [654, 15] width 6 height 6
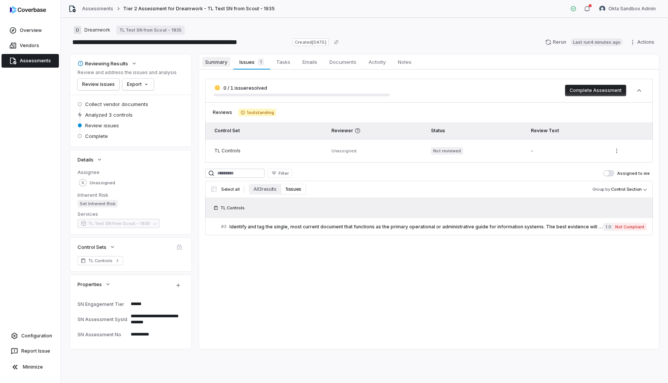
click at [216, 62] on span "Summary" at bounding box center [216, 62] width 28 height 10
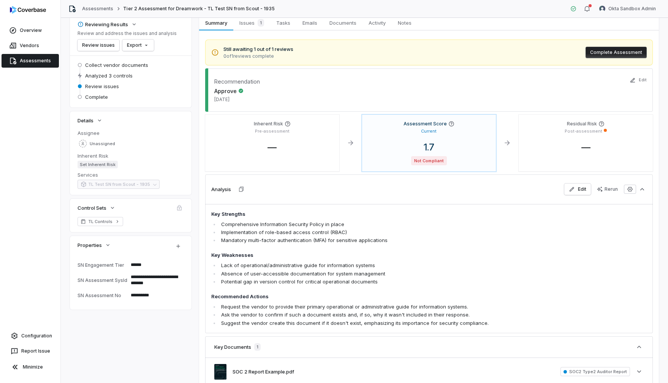
scroll to position [17, 0]
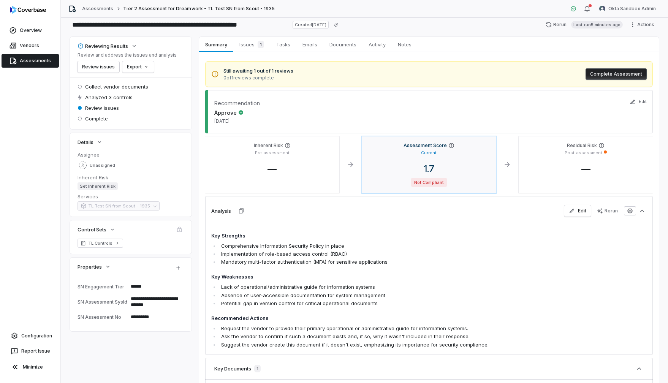
click at [458, 158] on div "Assessment Score Current 1.7 Not Compliant" at bounding box center [429, 164] width 134 height 57
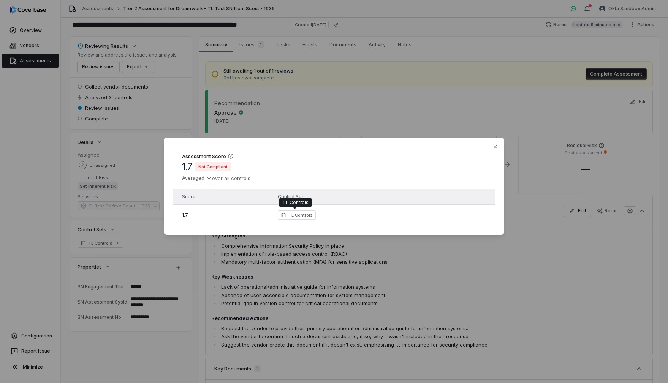
click at [301, 216] on span "TL Controls" at bounding box center [301, 215] width 24 height 6
click at [286, 195] on th "Control Set" at bounding box center [358, 196] width 172 height 15
click at [222, 177] on div "Assessment Score 1.7 Not Compliant Averaged over all controls Score Control Set…" at bounding box center [334, 191] width 668 height 132
click at [257, 180] on div "Assessment Score 1.7 Not Compliant Averaged over all controls Sum Average Defau…" at bounding box center [334, 191] width 668 height 132
click at [497, 148] on icon "button" at bounding box center [495, 147] width 6 height 6
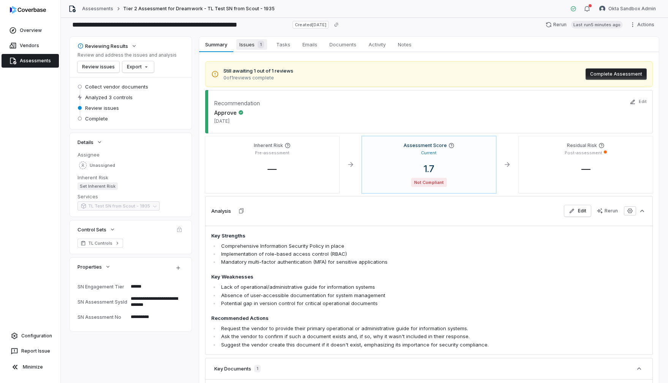
click at [251, 46] on span "Issues 1" at bounding box center [251, 44] width 31 height 11
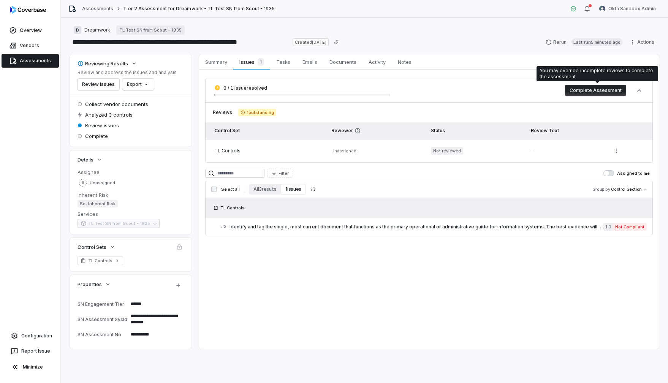
click at [597, 91] on button "Complete Assessment" at bounding box center [595, 90] width 61 height 11
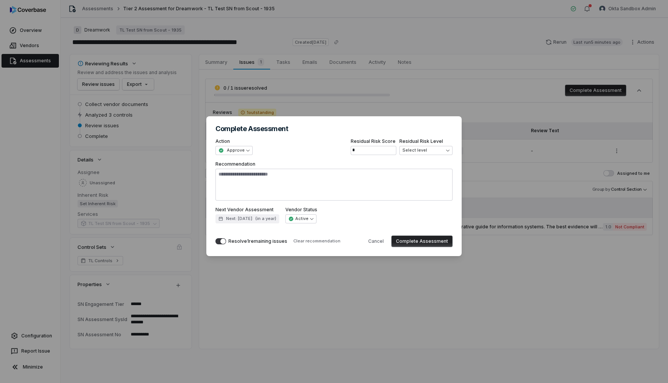
click at [426, 241] on button "Complete Assessment" at bounding box center [422, 241] width 61 height 11
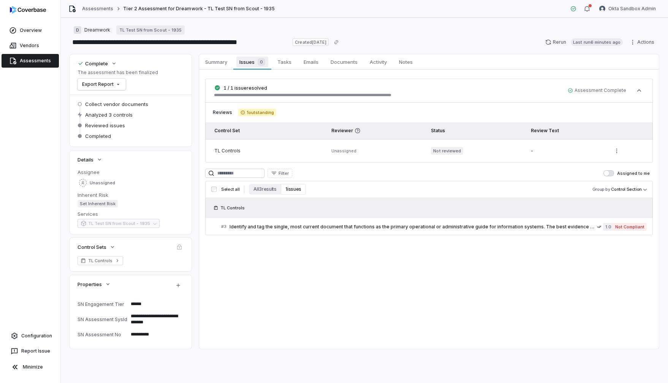
click at [250, 63] on span "Issues 0" at bounding box center [252, 62] width 32 height 11
click at [283, 66] on span "Tasks" at bounding box center [285, 62] width 20 height 10
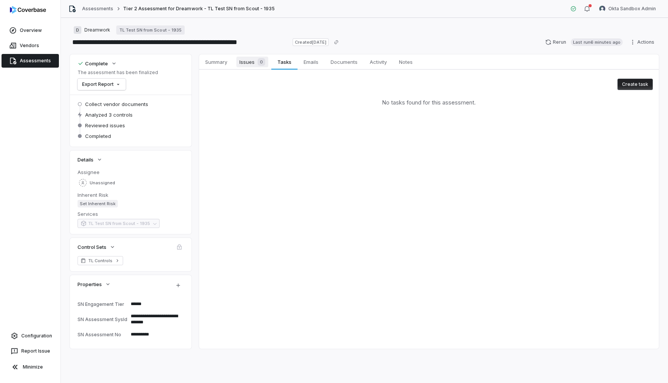
click at [251, 62] on span "Issues 0" at bounding box center [252, 62] width 32 height 11
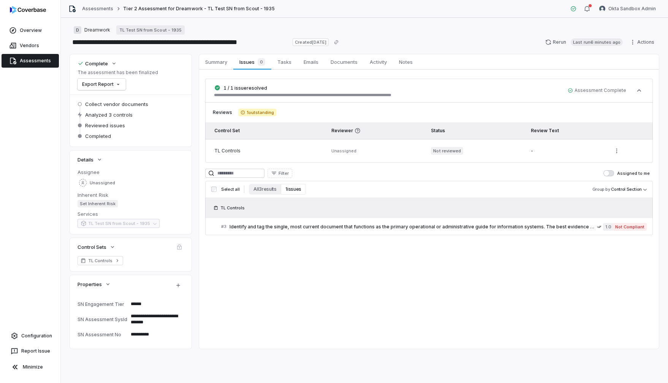
click at [292, 191] on button "1 issues" at bounding box center [293, 189] width 25 height 11
click at [257, 190] on button "All 3 results" at bounding box center [265, 189] width 32 height 11
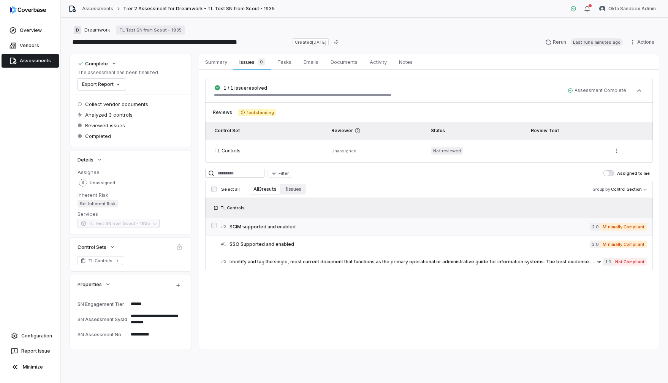
click at [327, 221] on link "# 2 SCIM supported and enabled 2.0 Minimally Compliant" at bounding box center [434, 226] width 426 height 17
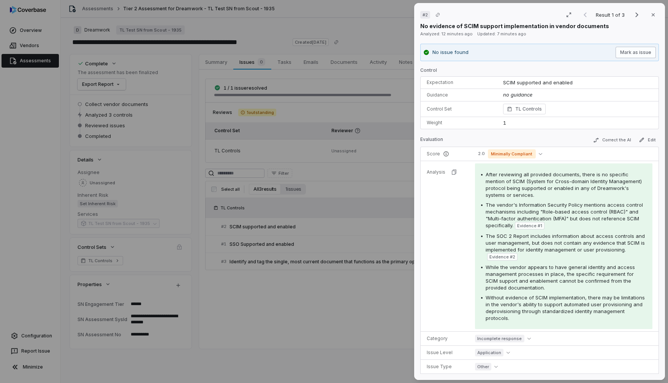
click at [640, 51] on button "Mark as issue" at bounding box center [636, 52] width 40 height 11
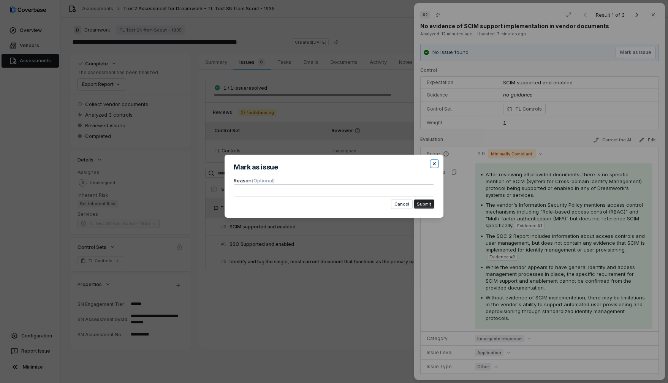
click at [435, 165] on icon "button" at bounding box center [435, 164] width 6 height 6
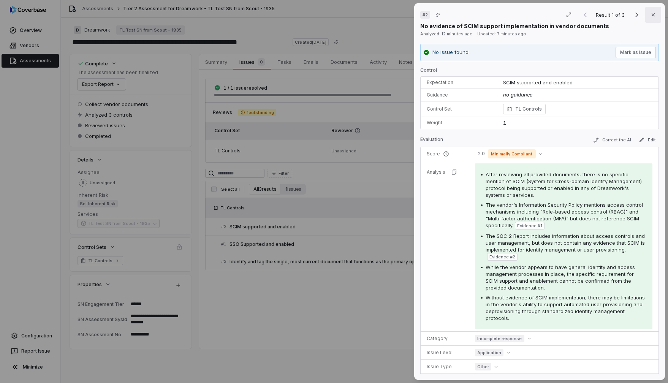
click at [654, 13] on icon "button" at bounding box center [654, 15] width 6 height 6
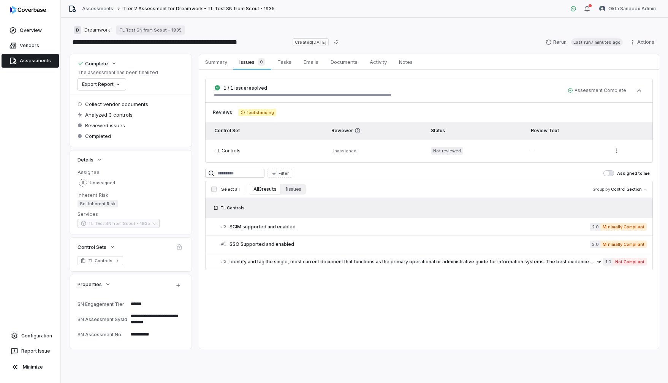
type textarea "*"
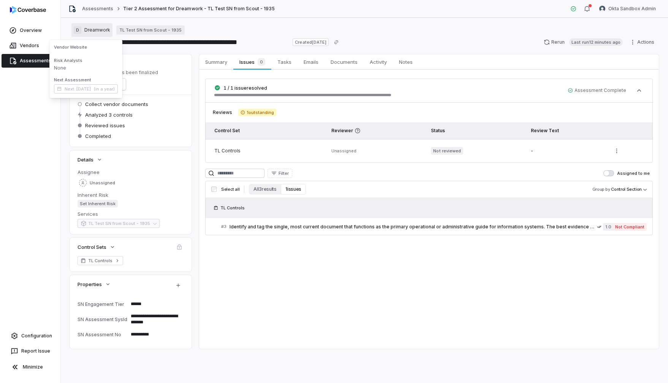
drag, startPoint x: 112, startPoint y: 31, endPoint x: 91, endPoint y: 31, distance: 21.3
click at [91, 31] on div "D Dreamwork TL Test SN from Scout - 1935" at bounding box center [364, 29] width 589 height 9
type textarea "*"
